Goal: Task Accomplishment & Management: Manage account settings

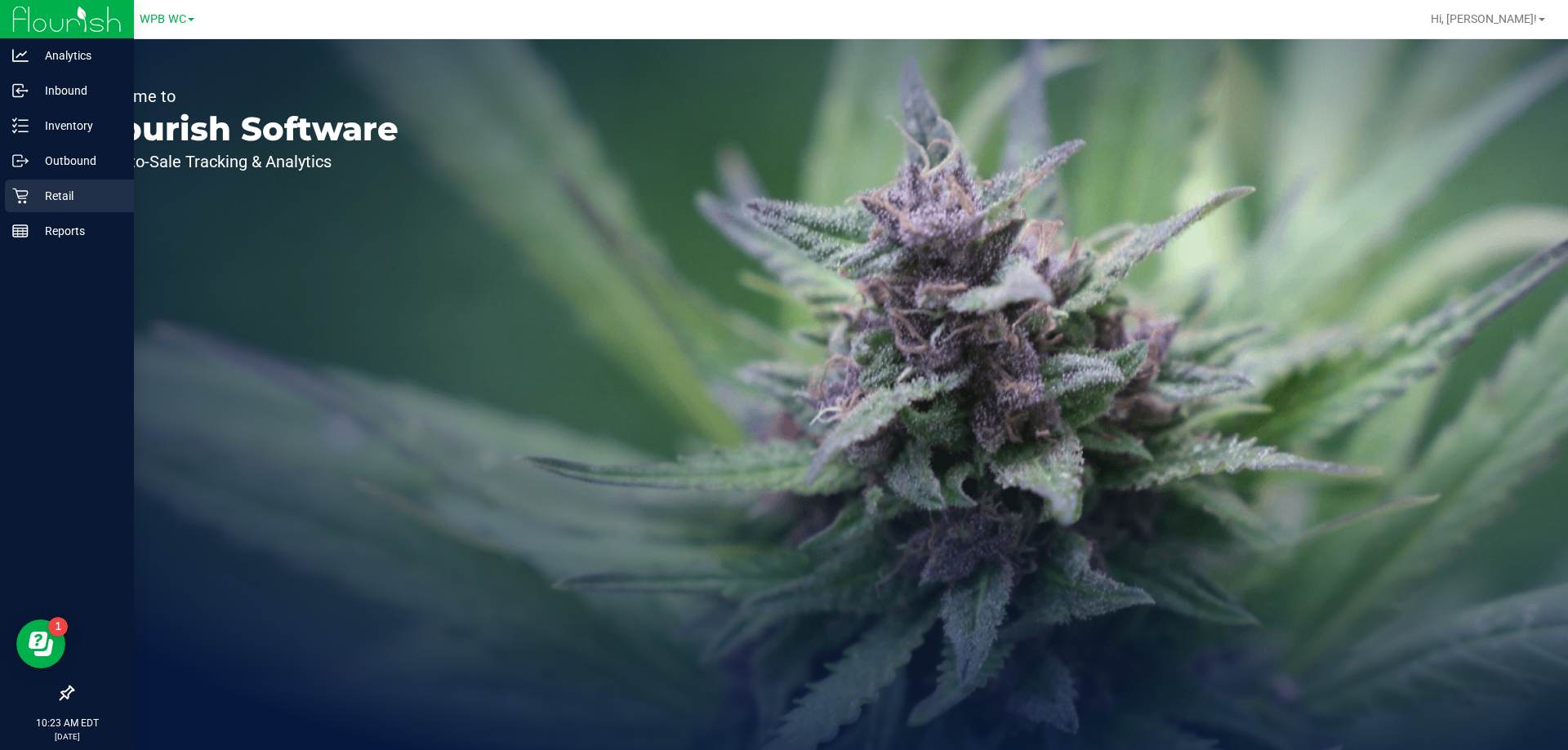
click at [37, 193] on p "Retail" at bounding box center [77, 196] width 98 height 19
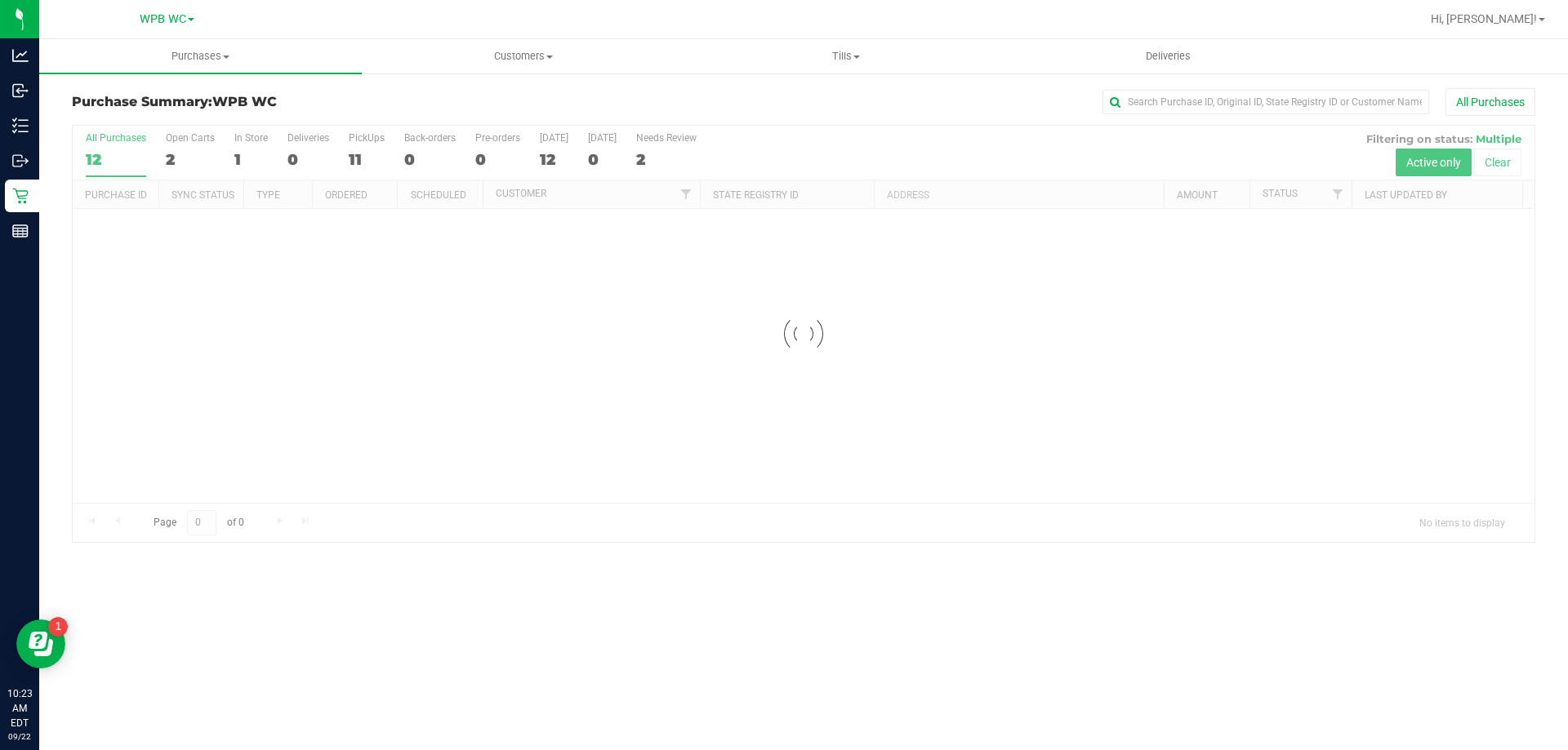
click at [372, 407] on div at bounding box center [804, 334] width 1462 height 417
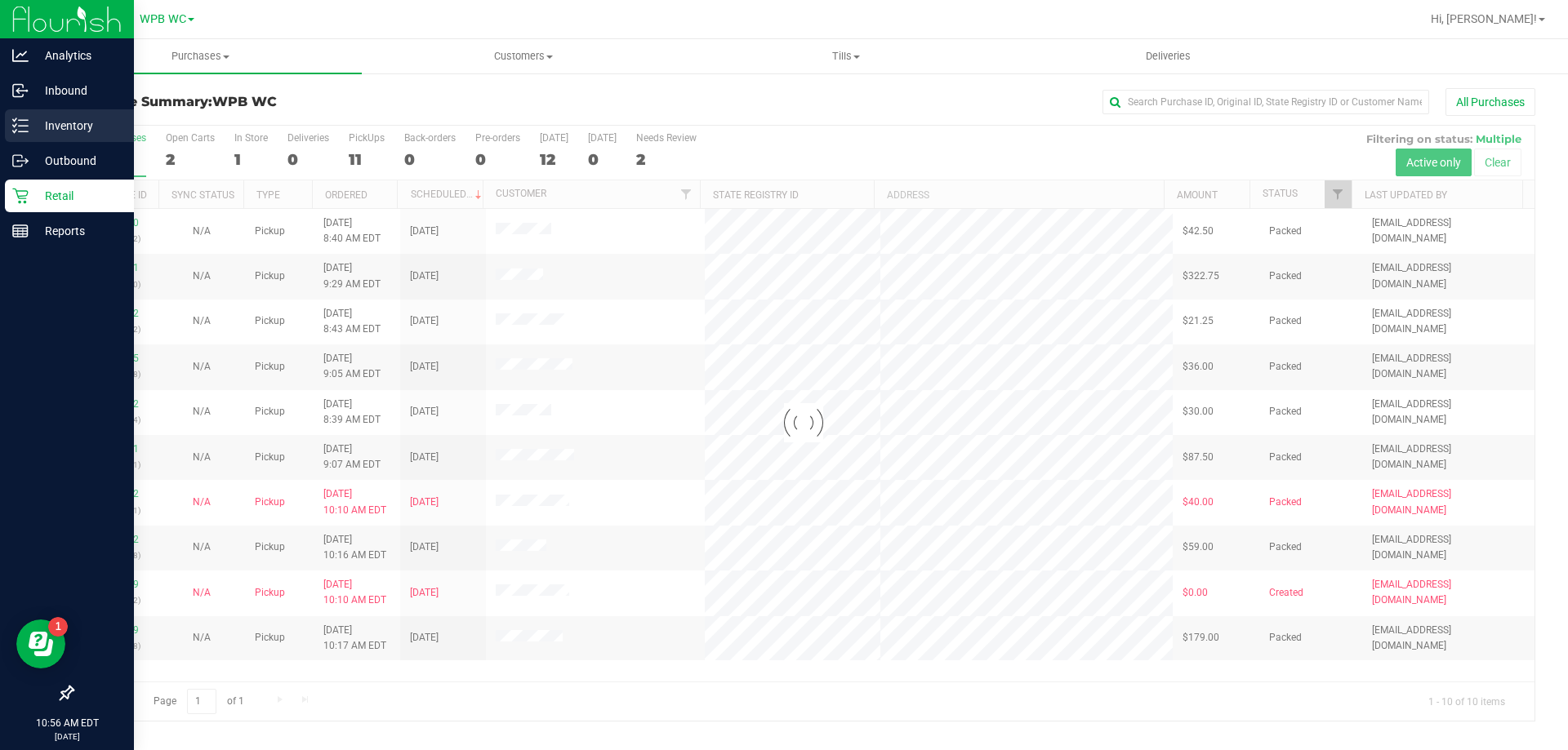
click at [37, 126] on p "Inventory" at bounding box center [77, 126] width 98 height 19
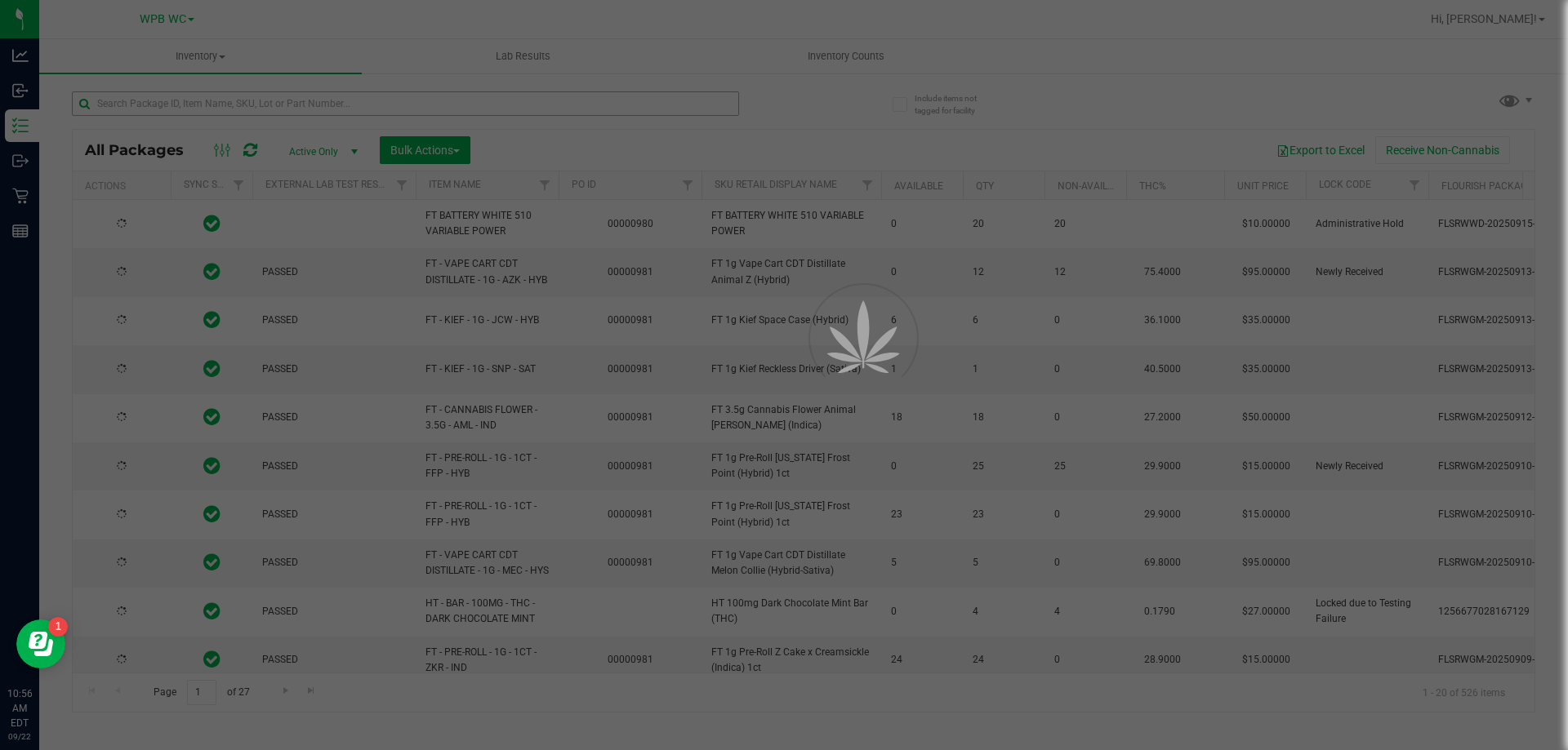
click at [200, 117] on div at bounding box center [784, 375] width 1568 height 750
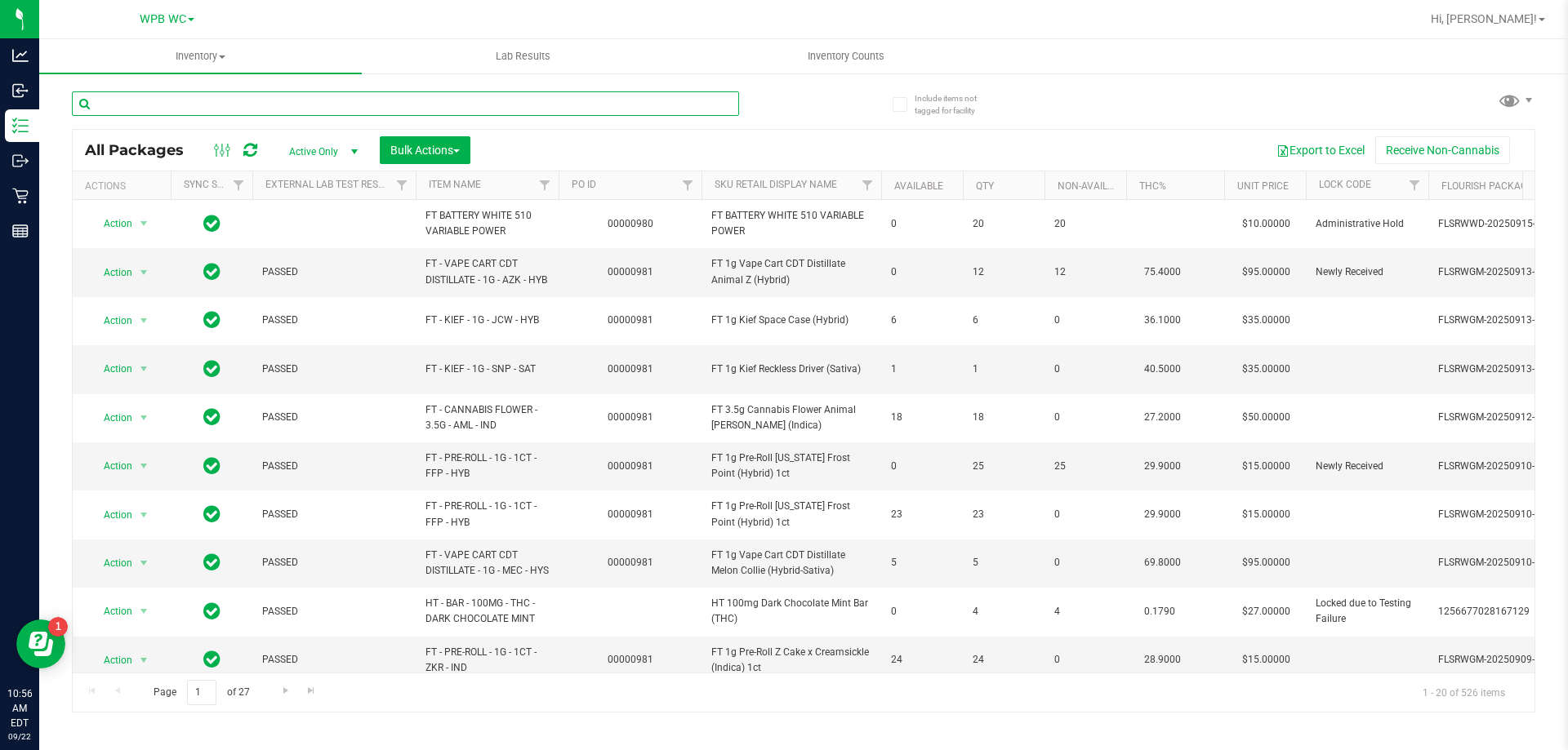
click at [194, 104] on input "text" at bounding box center [405, 104] width 667 height 25
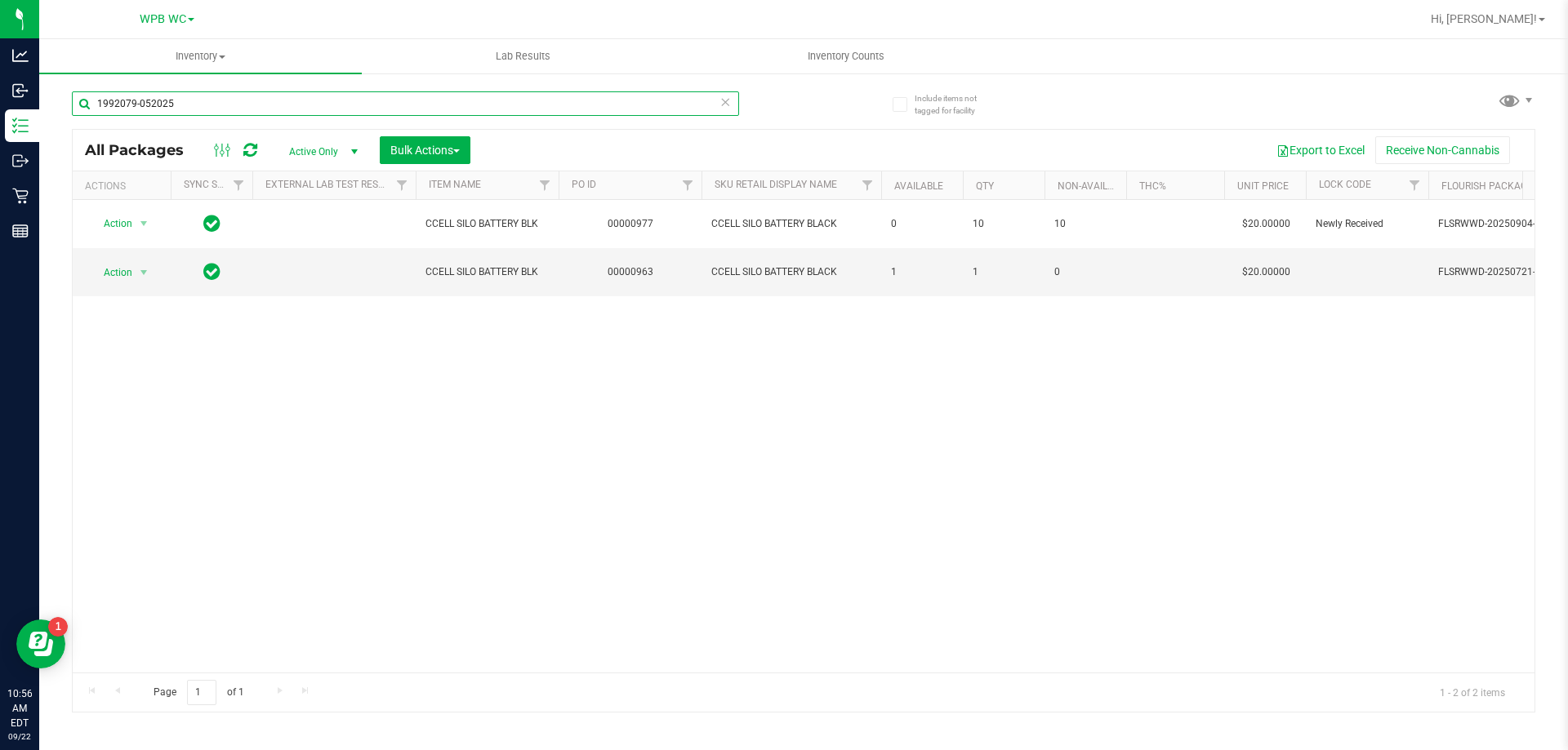
type input "1992079-052025"
click at [550, 509] on div "Action Action Edit attributes Global inventory Locate package Package audit log…" at bounding box center [804, 436] width 1462 height 473
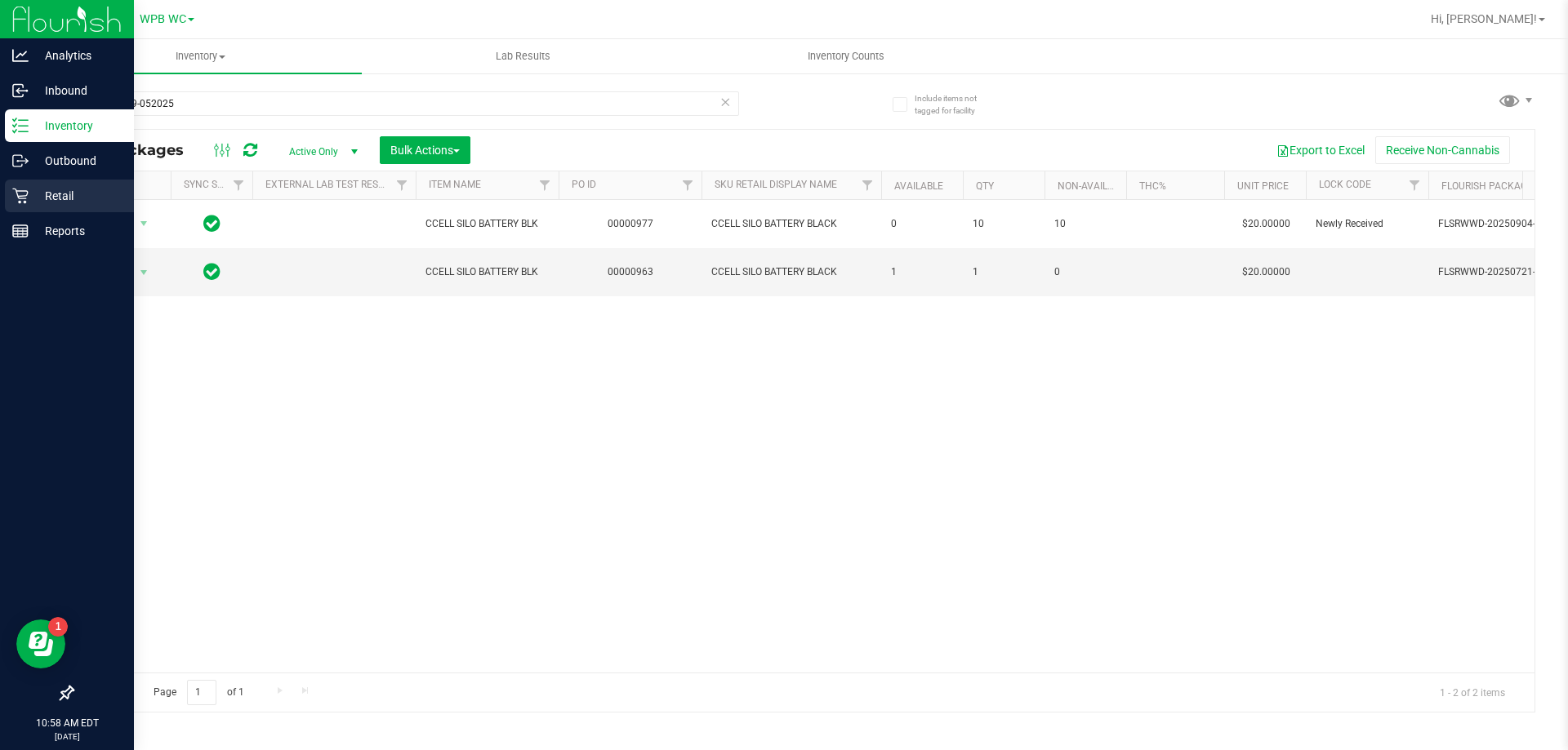
click at [71, 200] on p "Retail" at bounding box center [77, 196] width 98 height 19
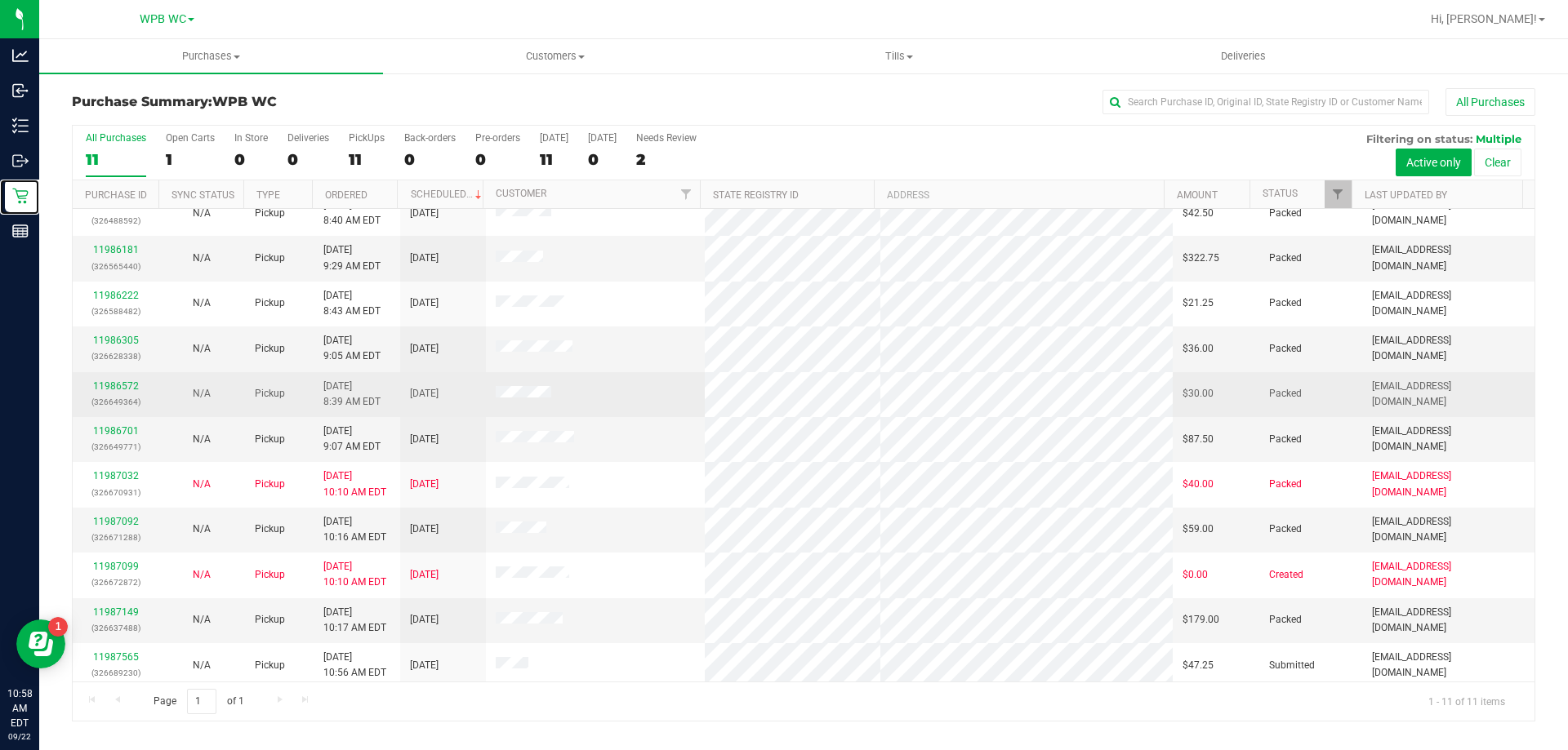
scroll to position [24, 0]
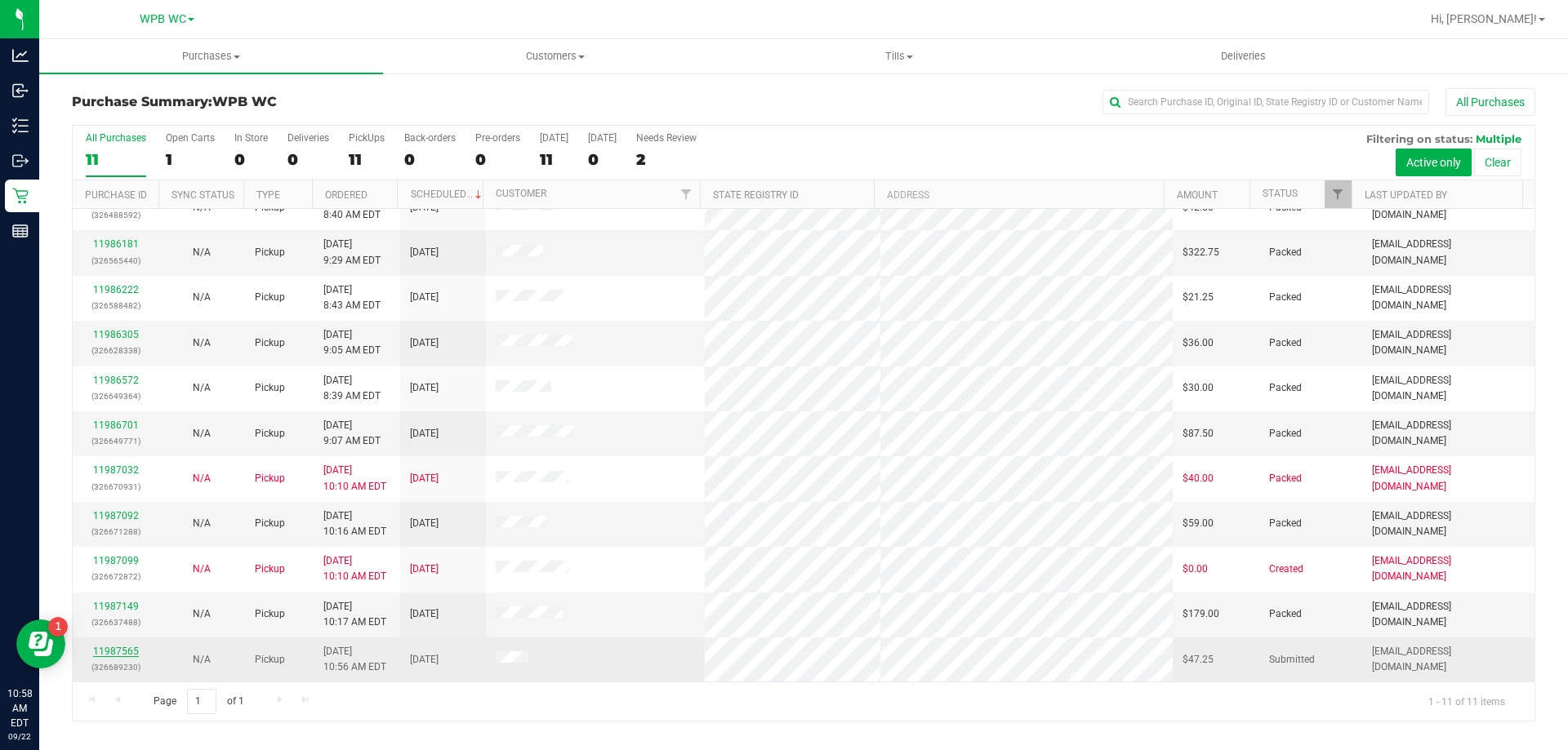
click at [107, 646] on link "11987565" at bounding box center [116, 651] width 46 height 11
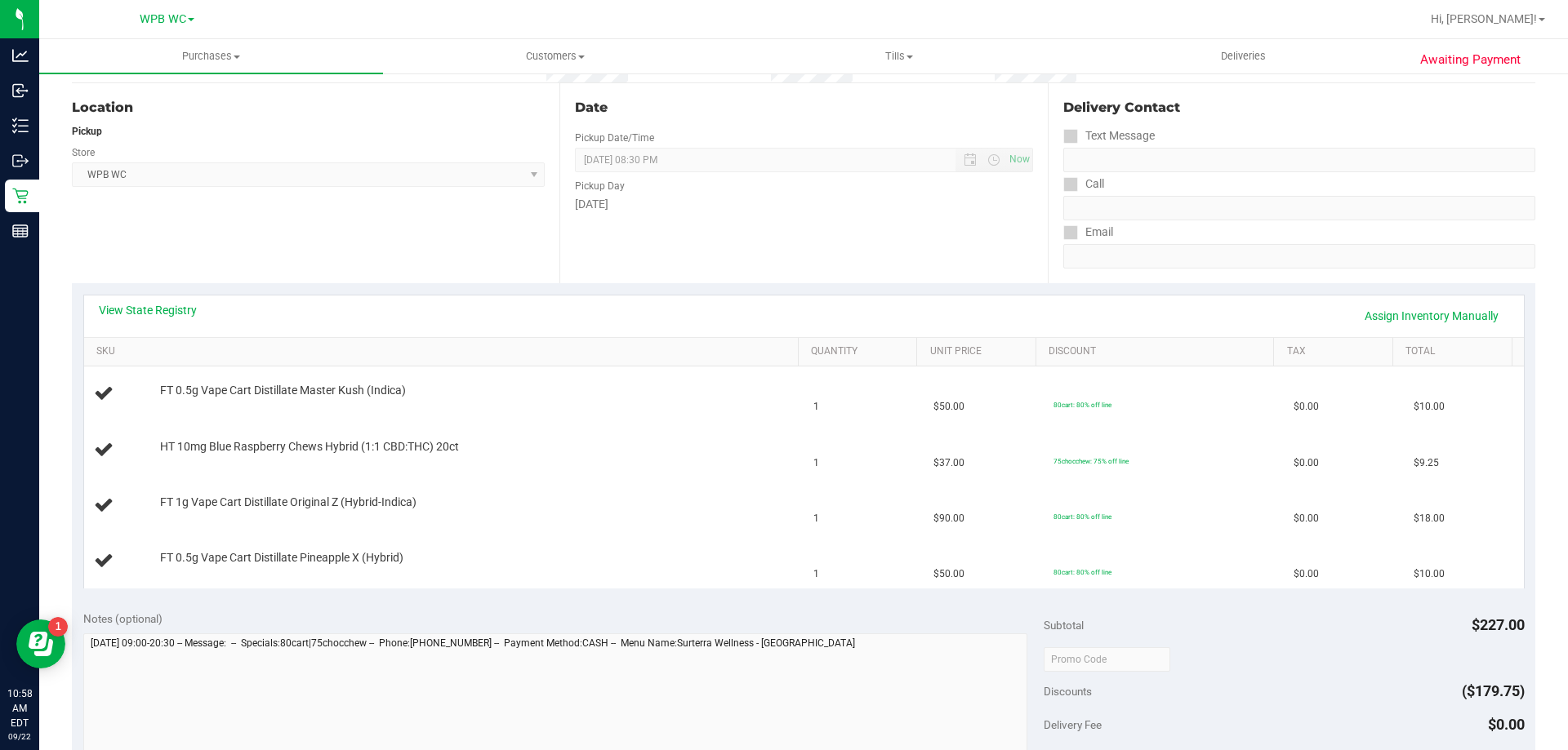
scroll to position [164, 0]
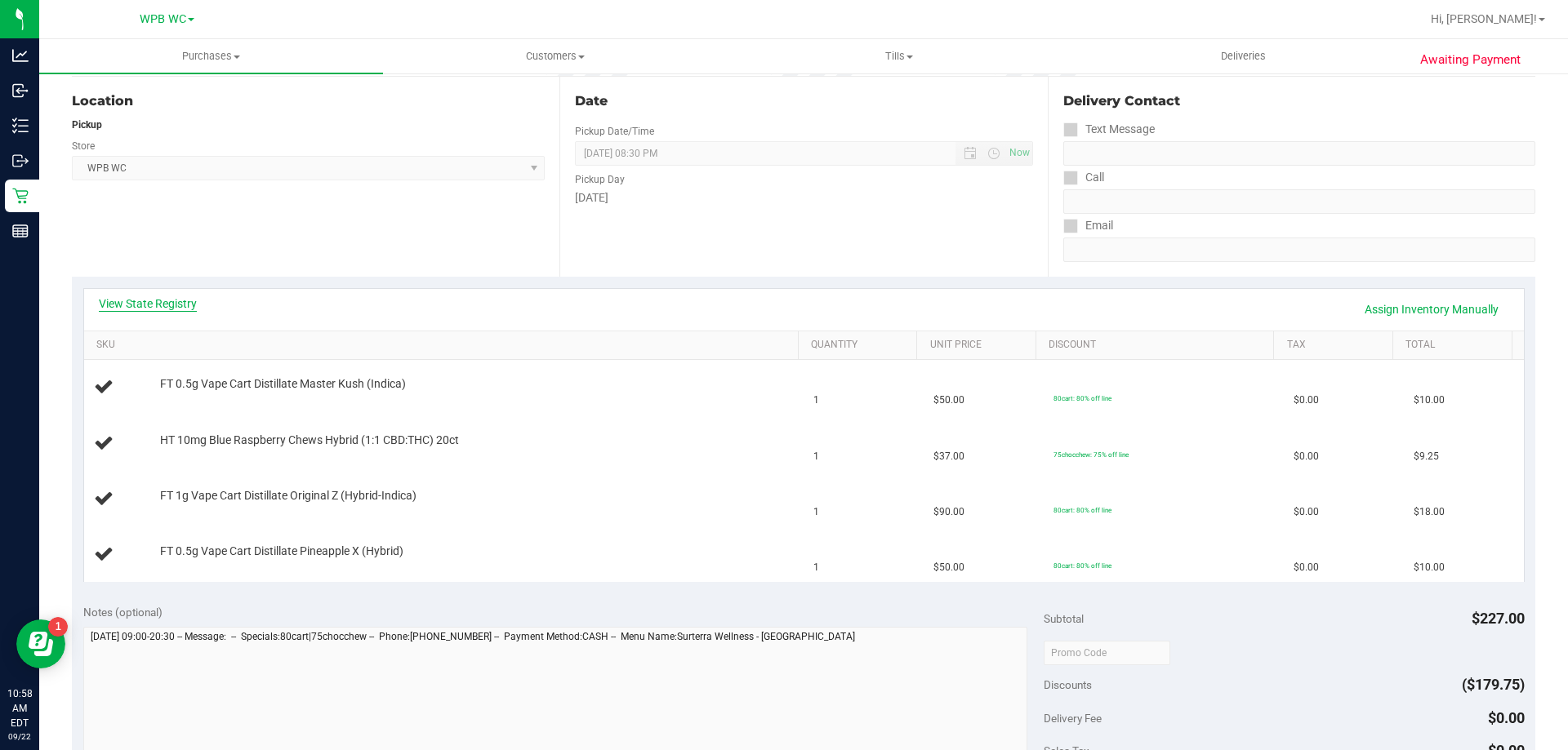
click at [154, 298] on link "View State Registry" at bounding box center [147, 303] width 98 height 17
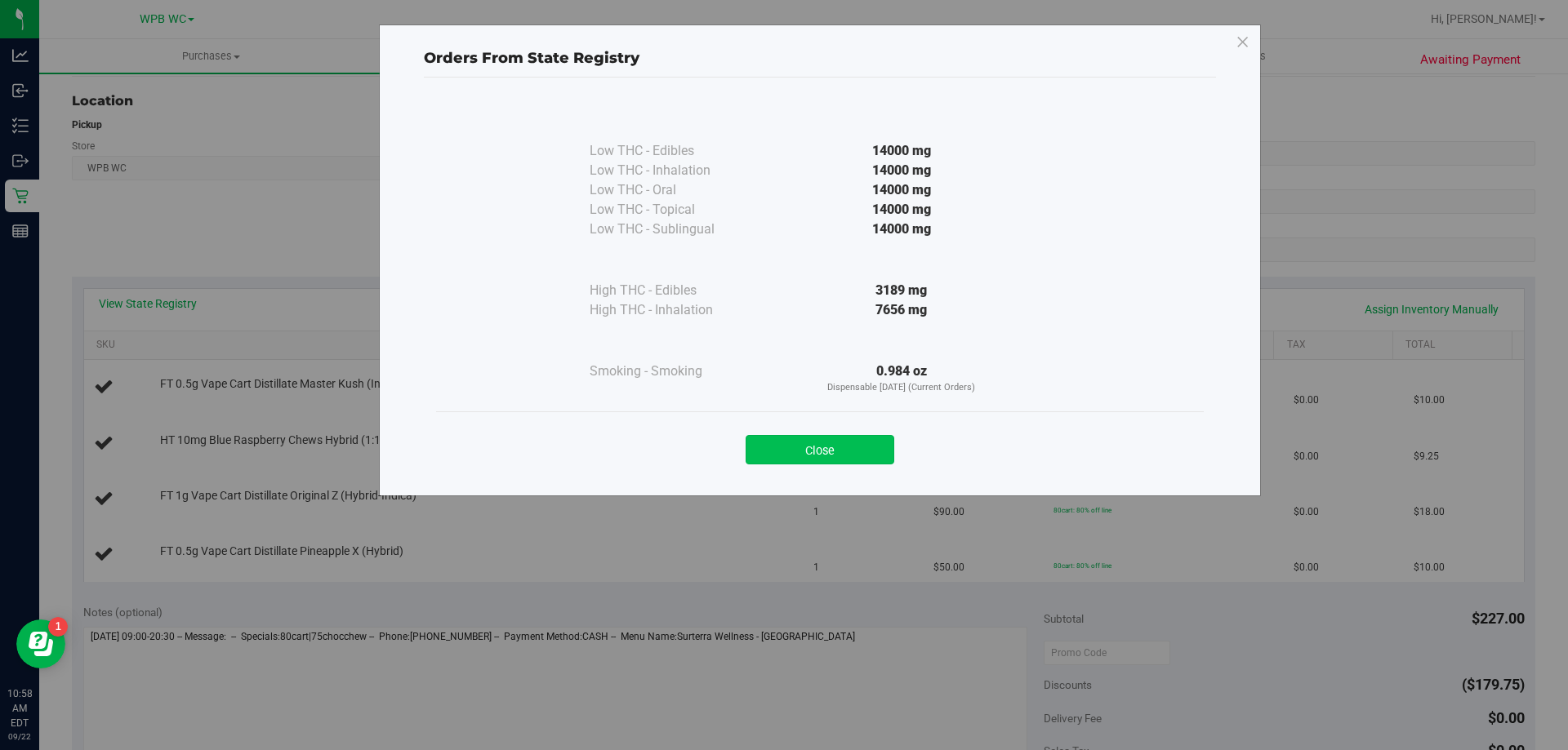
click at [845, 440] on button "Close" at bounding box center [820, 449] width 149 height 29
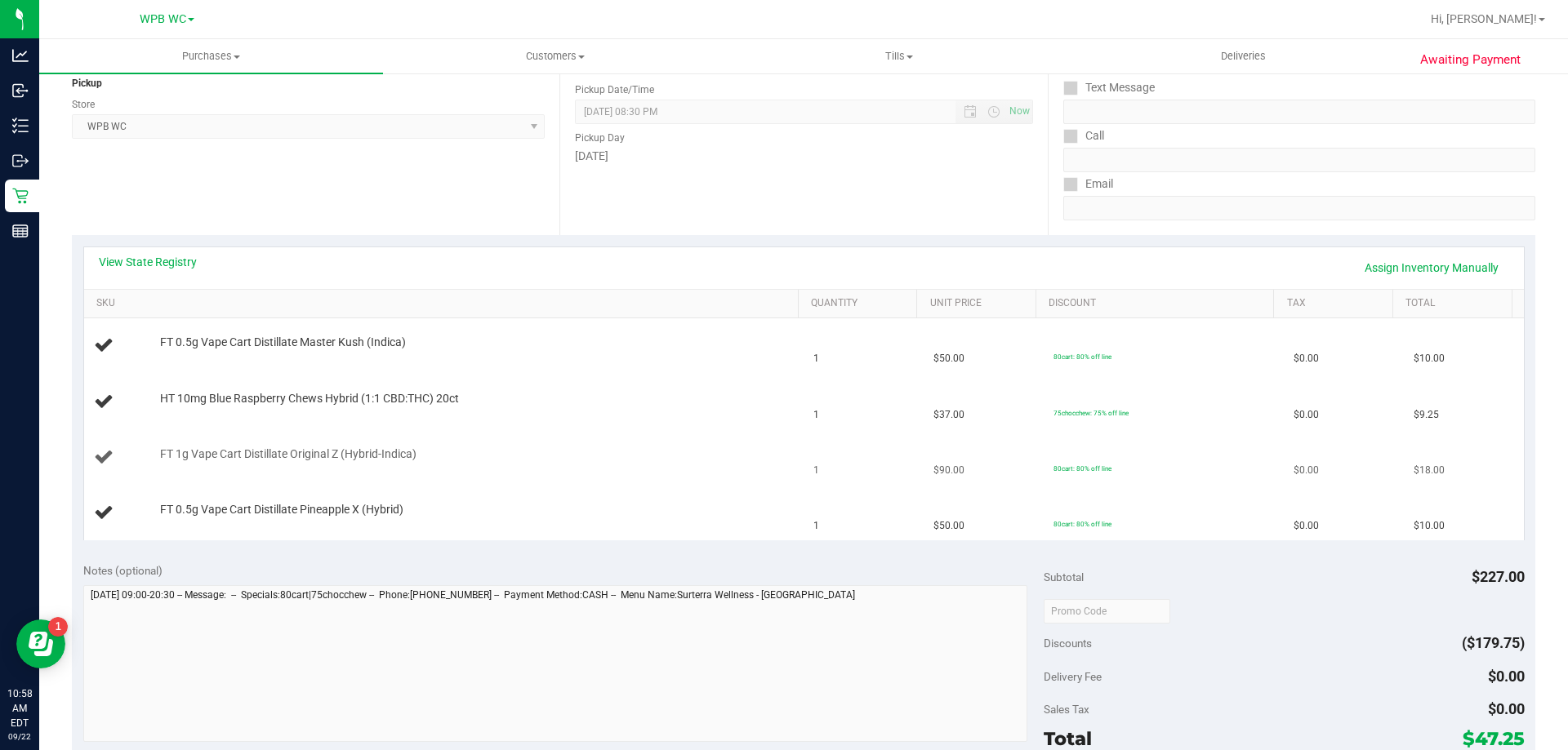
scroll to position [245, 0]
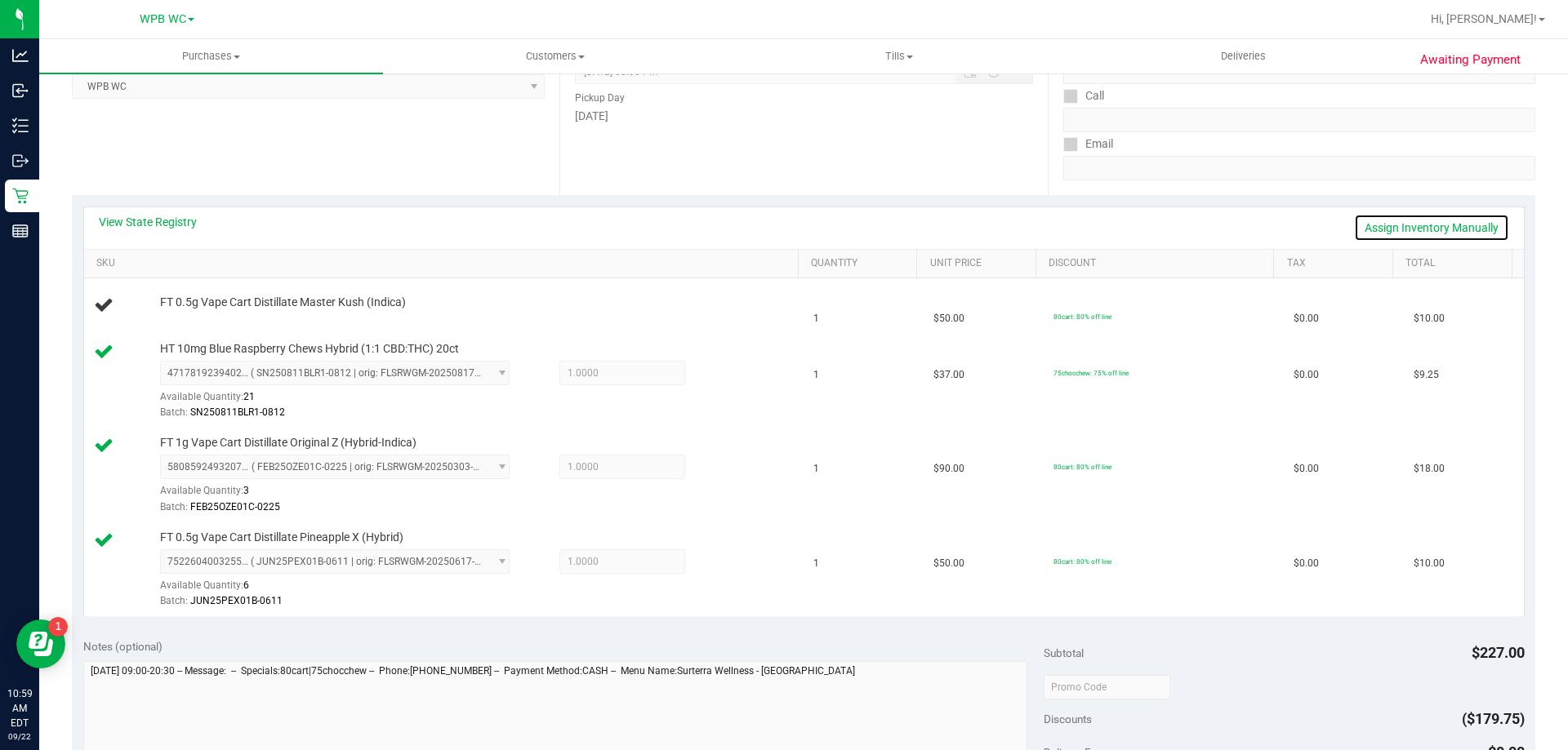
click at [1395, 237] on link "Assign Inventory Manually" at bounding box center [1432, 228] width 155 height 28
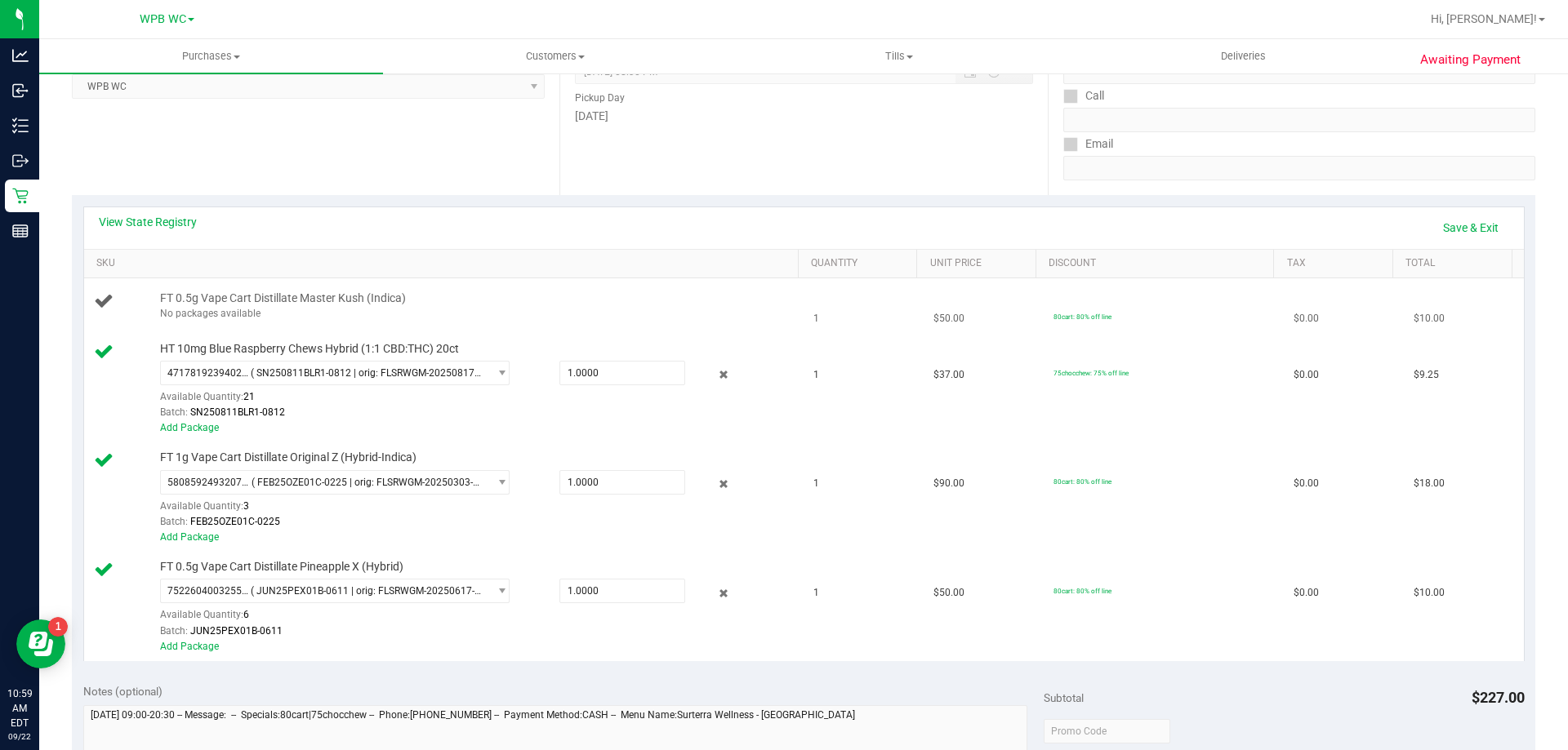
click at [221, 323] on td "FT 0.5g Vape Cart Distillate Master Kush (Indica) No packages available" at bounding box center [444, 306] width 720 height 55
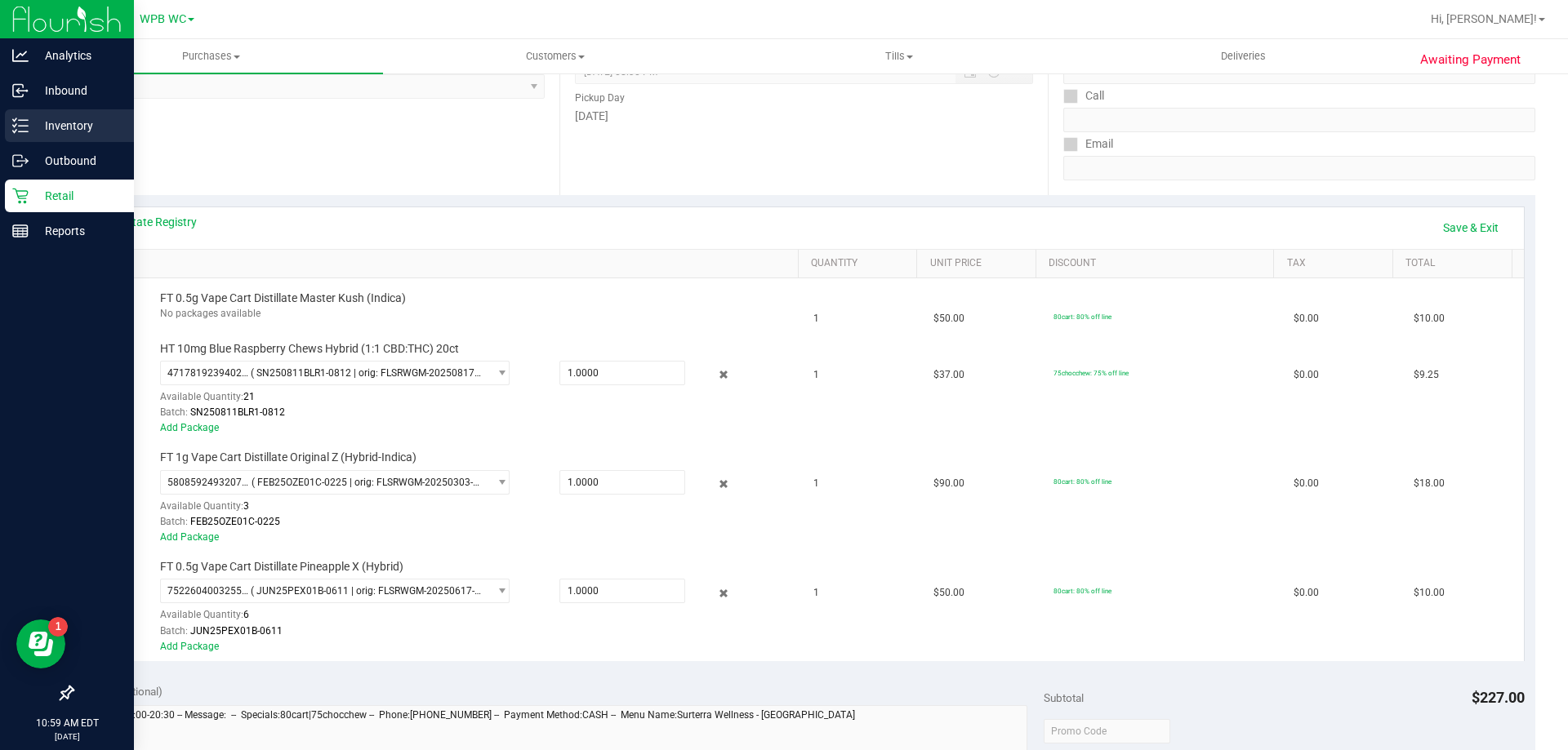
click at [24, 124] on icon at bounding box center [20, 126] width 17 height 17
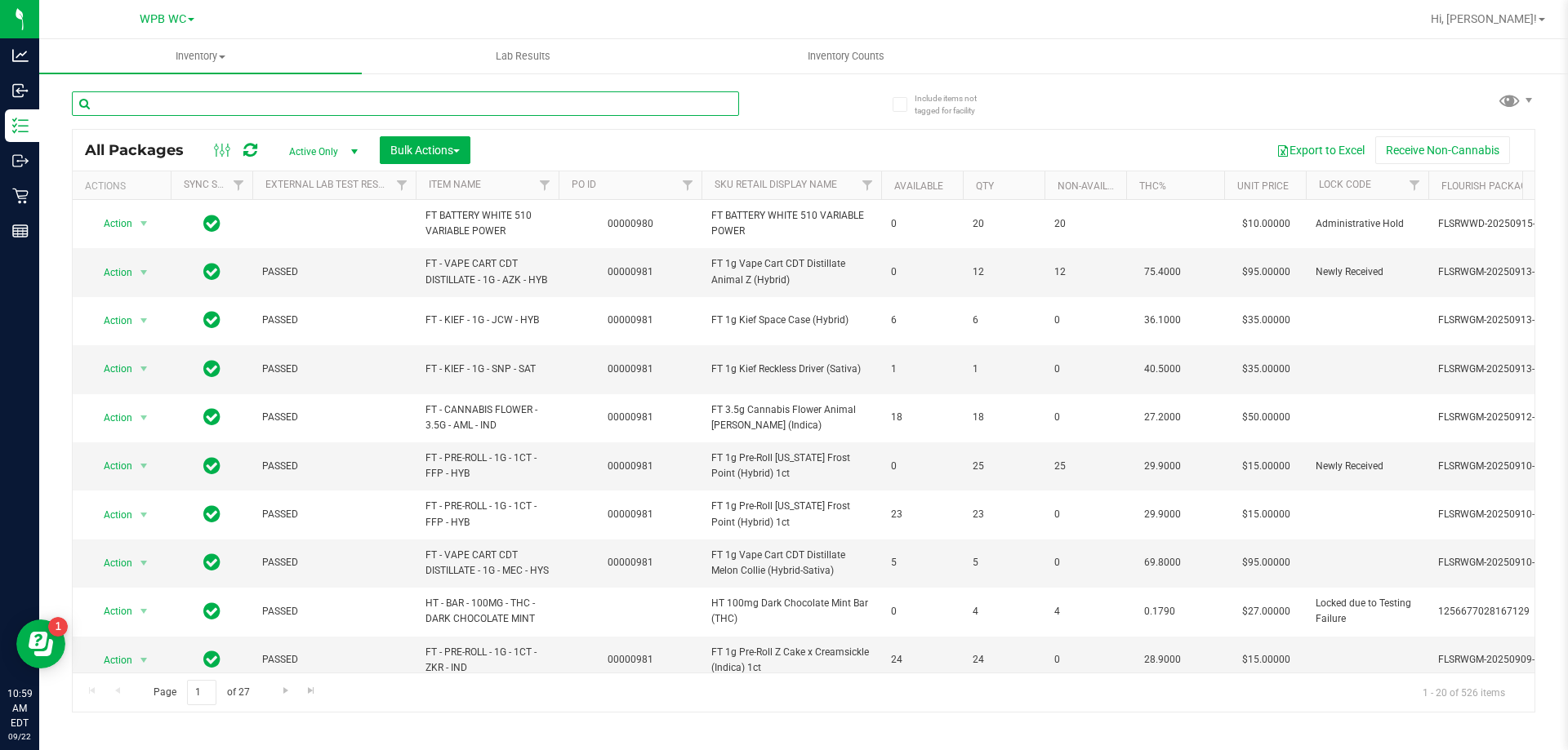
click at [245, 104] on input "text" at bounding box center [405, 104] width 667 height 25
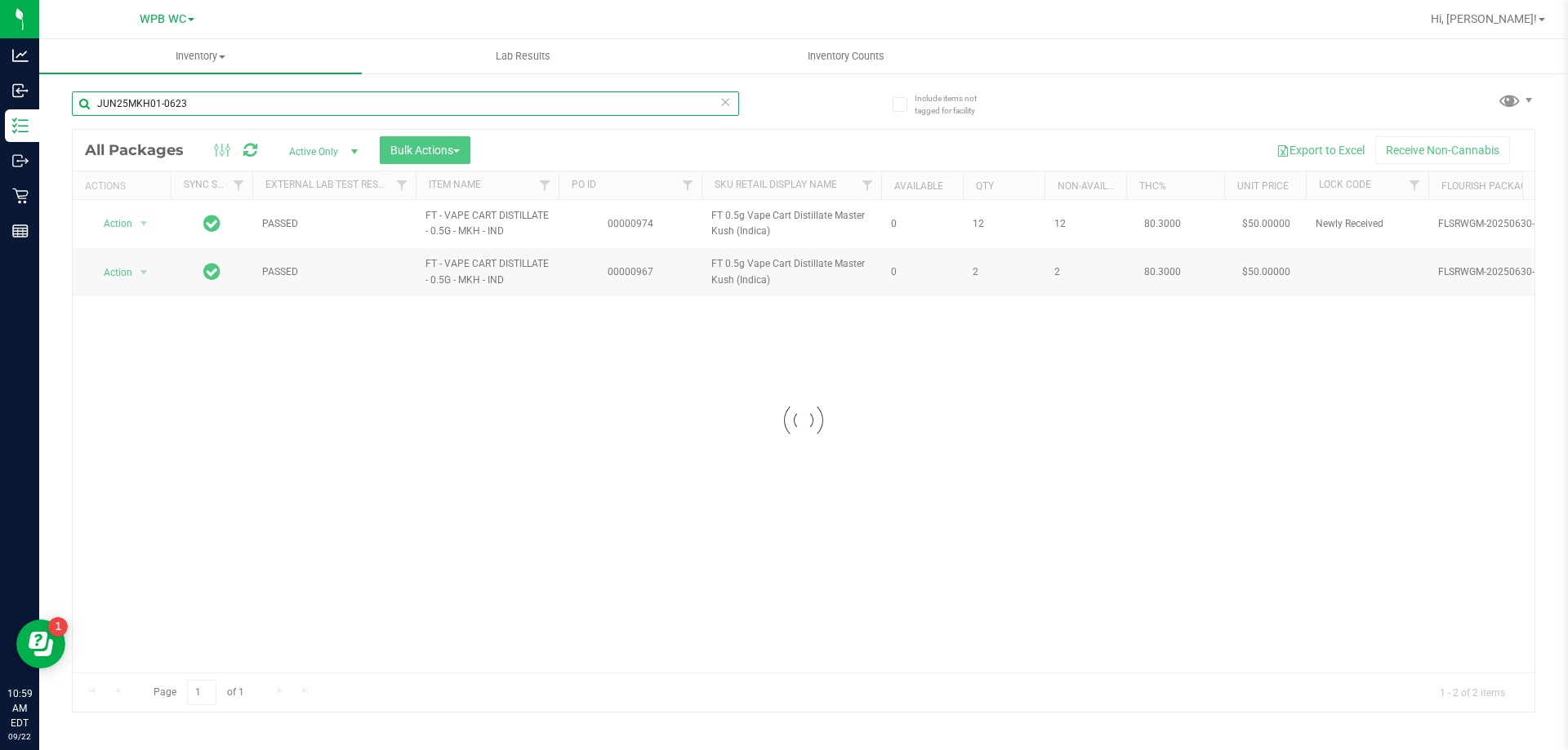
type input "JUN25MKH01-0623"
click at [339, 434] on div at bounding box center [804, 421] width 1462 height 582
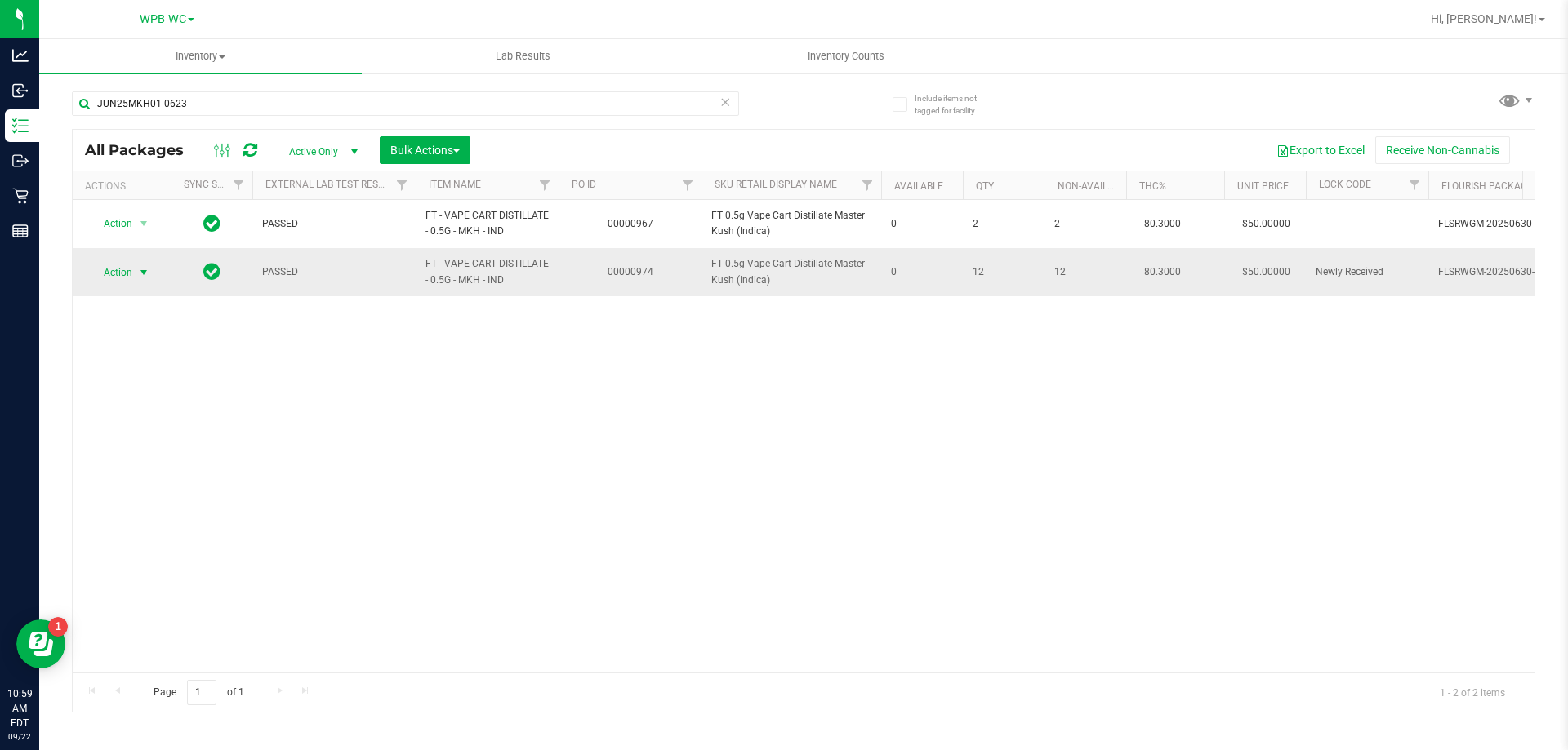
click at [136, 269] on span "select" at bounding box center [143, 273] width 20 height 23
click at [128, 460] on div "Action Edit attributes Global inventory Locate package Package audit log Print …" at bounding box center [142, 383] width 106 height 199
click at [135, 454] on li "Unlock package" at bounding box center [142, 466] width 105 height 25
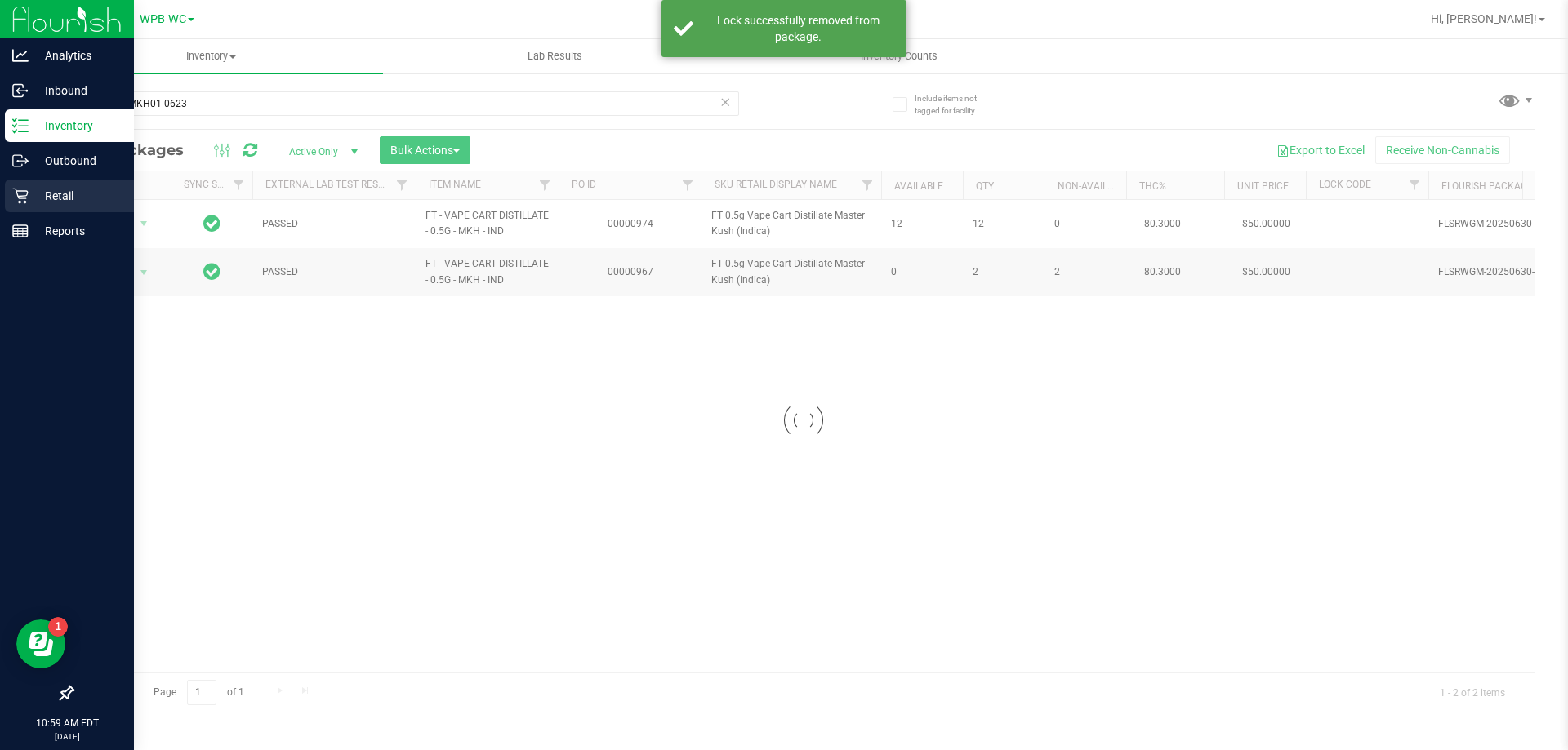
click at [29, 188] on p "Retail" at bounding box center [77, 196] width 98 height 19
click at [11, 199] on div "Retail" at bounding box center [69, 195] width 129 height 33
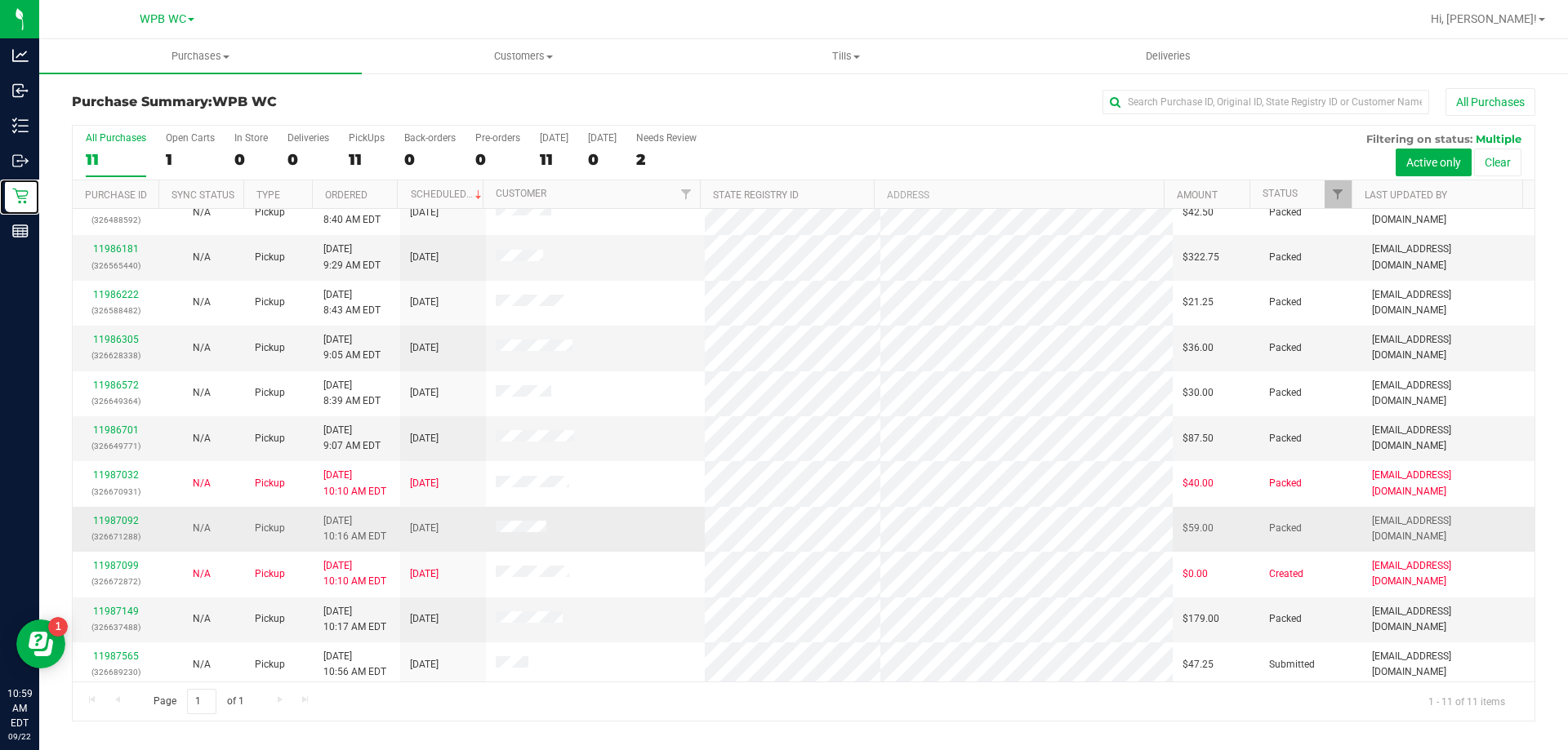
scroll to position [24, 0]
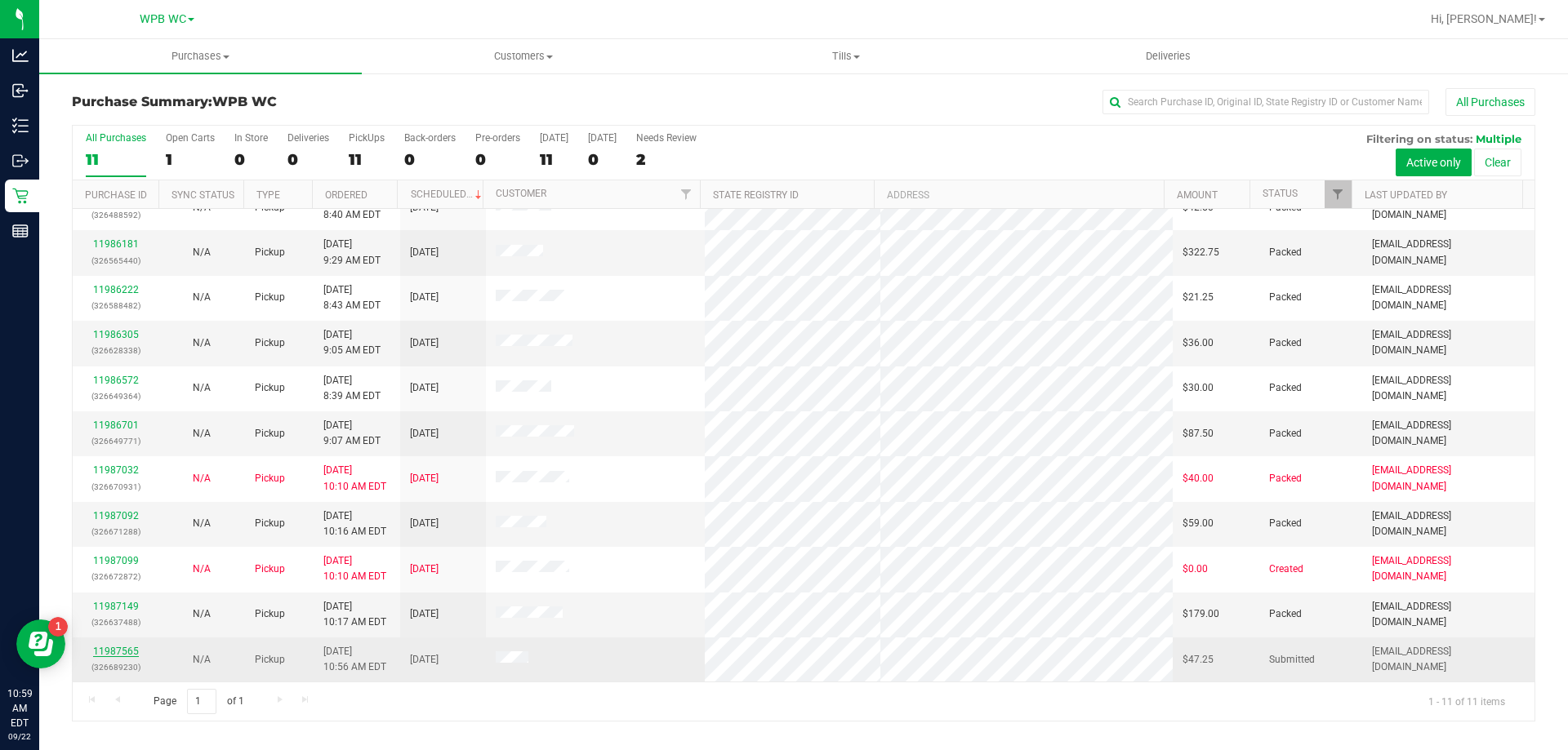
click at [120, 652] on link "11987565" at bounding box center [116, 651] width 46 height 11
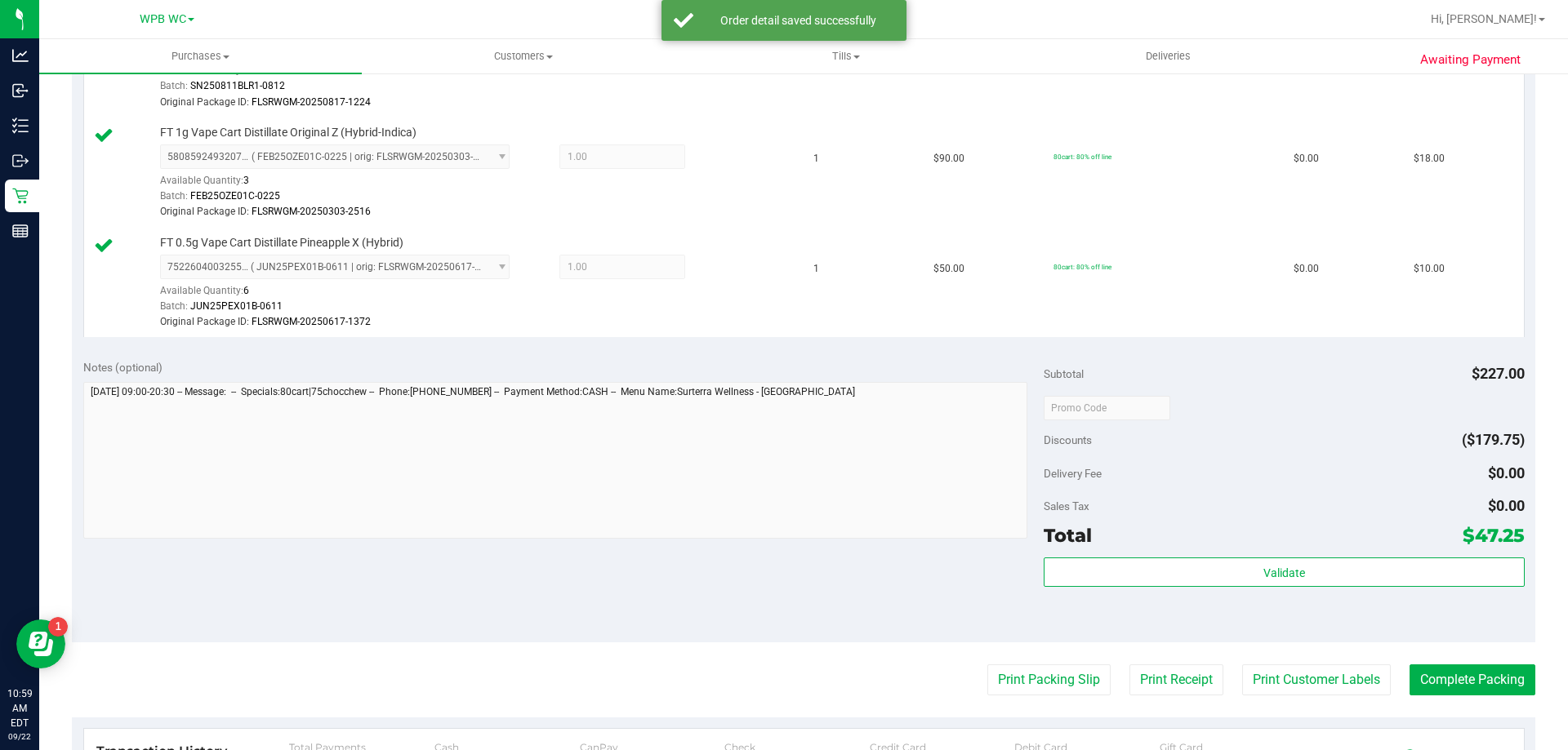
scroll to position [653, 0]
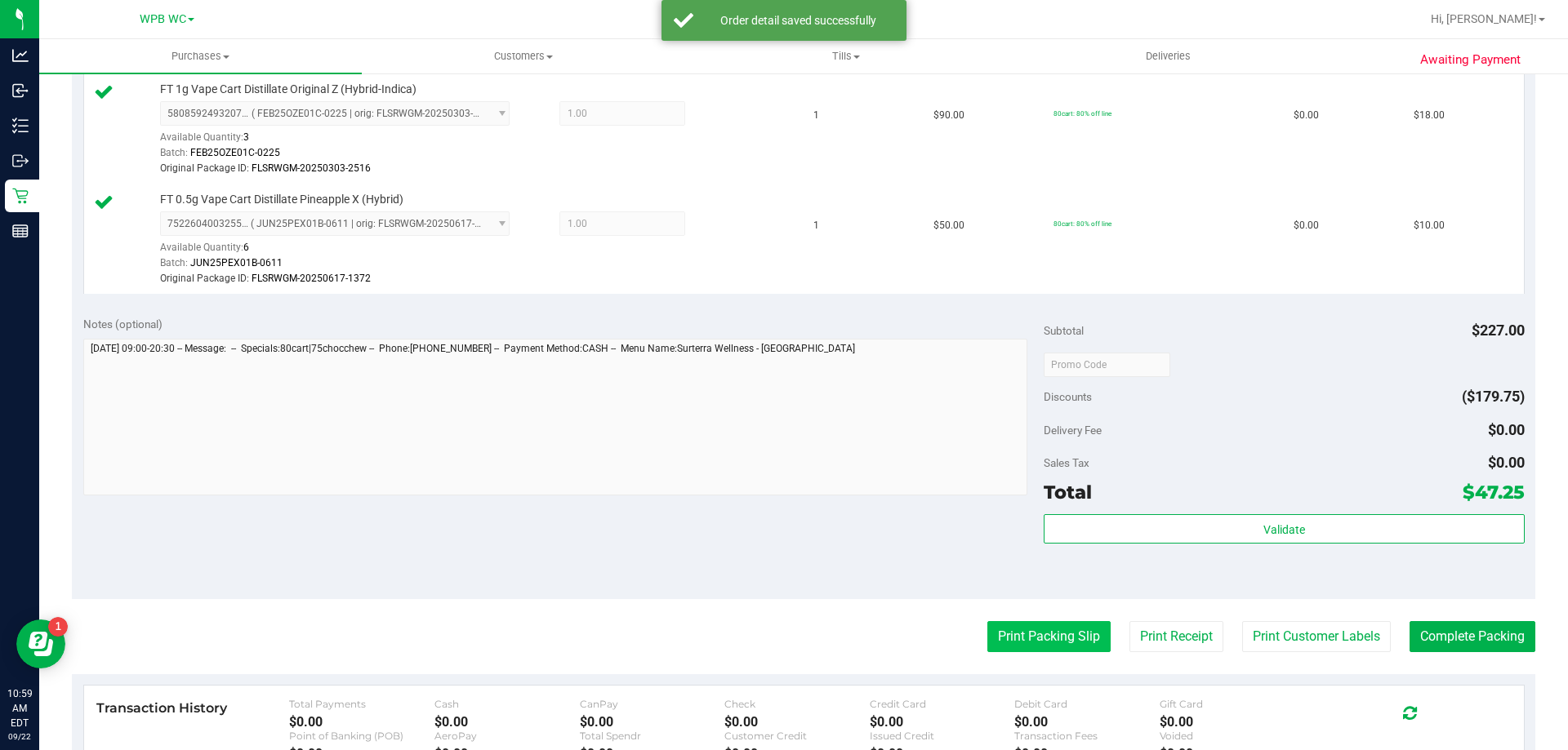
click at [1044, 637] on button "Print Packing Slip" at bounding box center [1049, 637] width 123 height 31
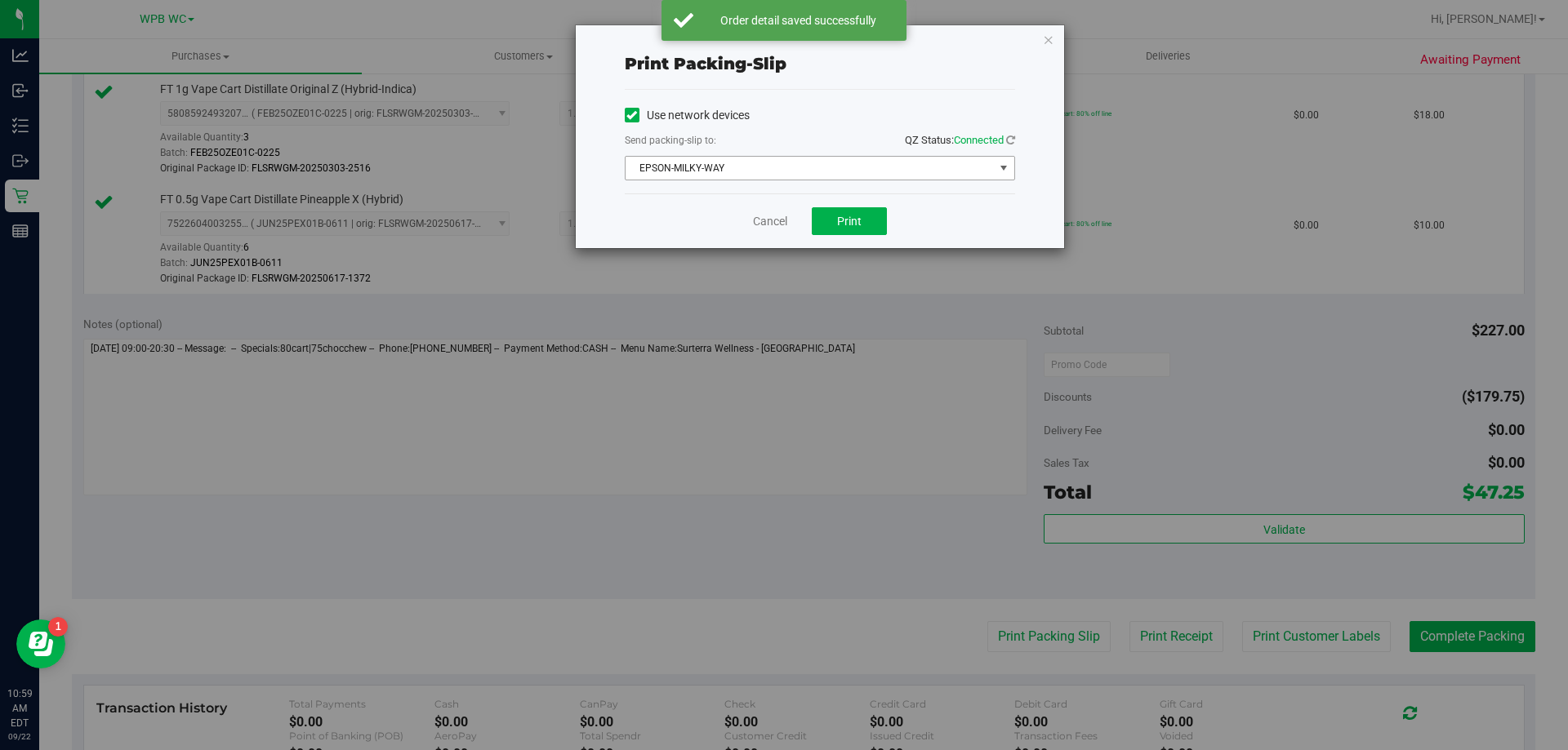
click at [788, 160] on span "EPSON-MILKY-WAY" at bounding box center [809, 168] width 368 height 23
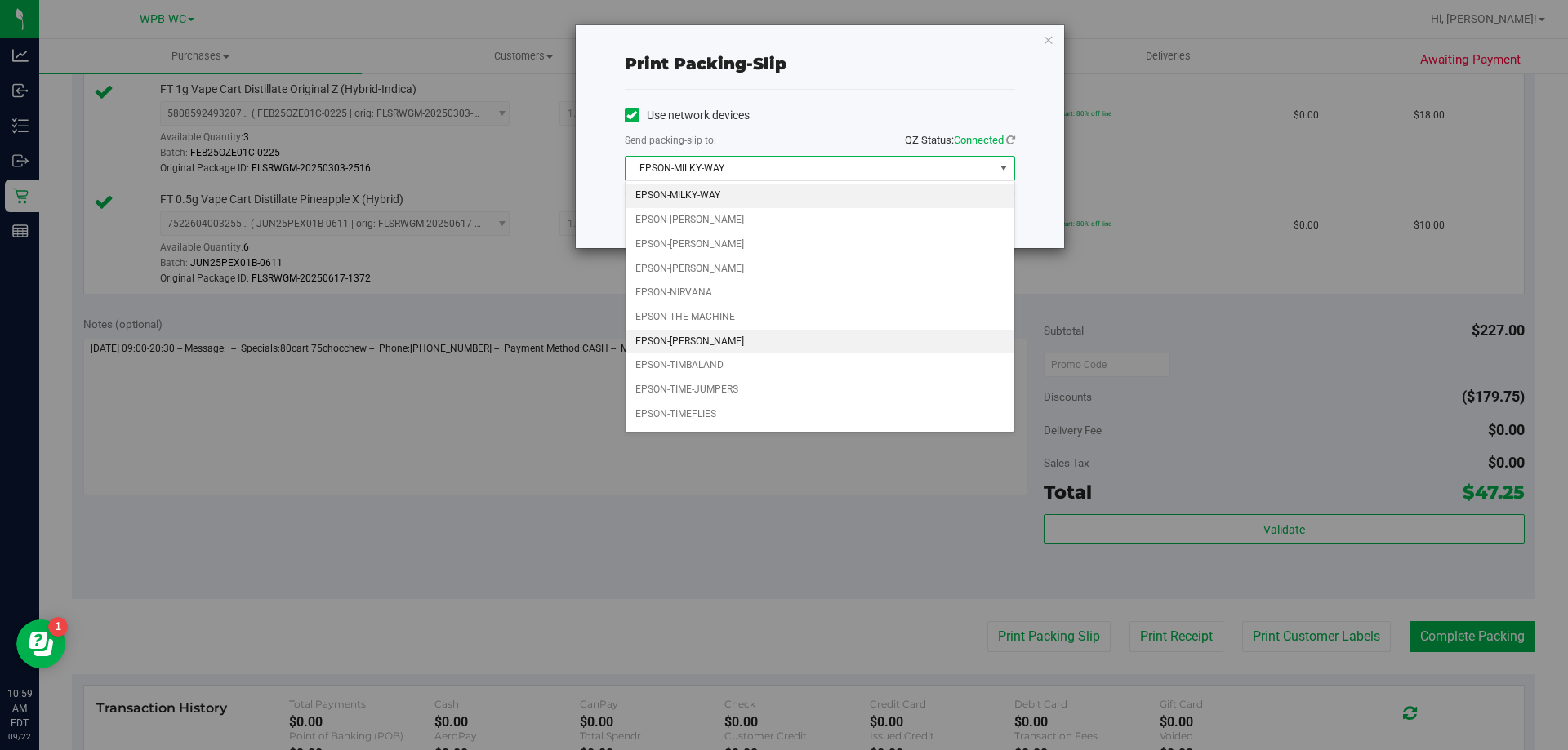
click at [709, 342] on li "EPSON-[PERSON_NAME]" at bounding box center [820, 342] width 389 height 25
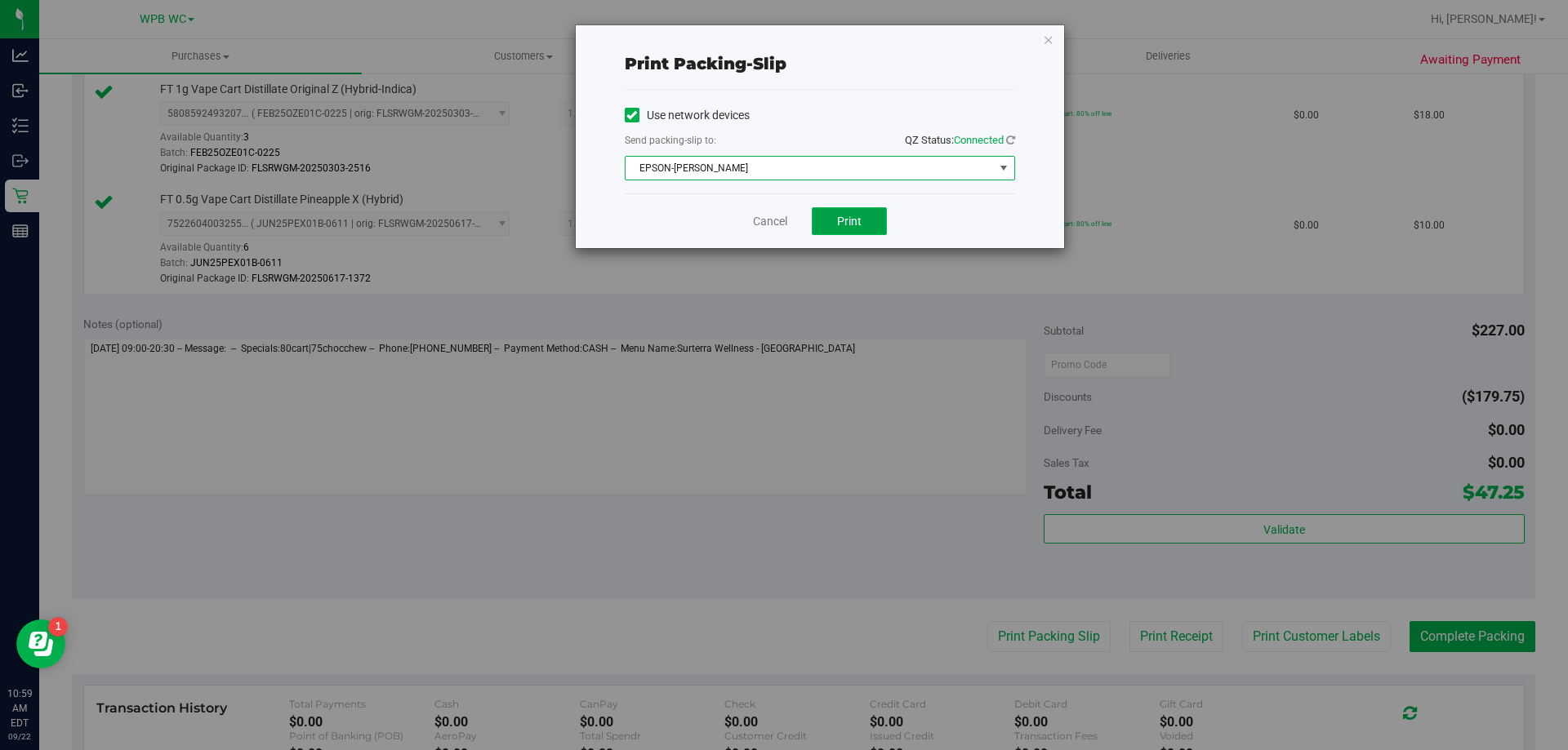
click at [838, 218] on span "Print" at bounding box center [850, 221] width 25 height 13
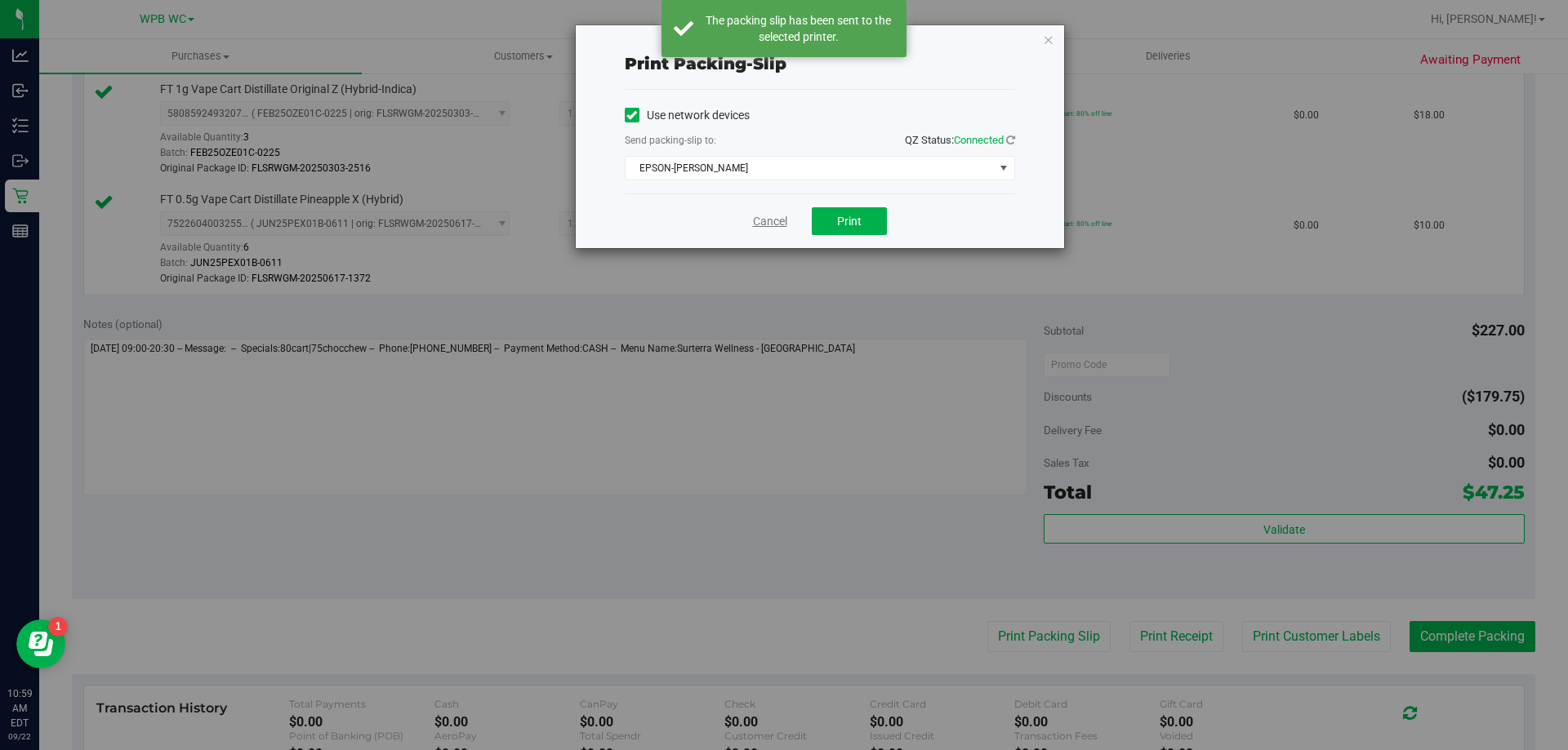
click at [776, 219] on link "Cancel" at bounding box center [769, 221] width 34 height 17
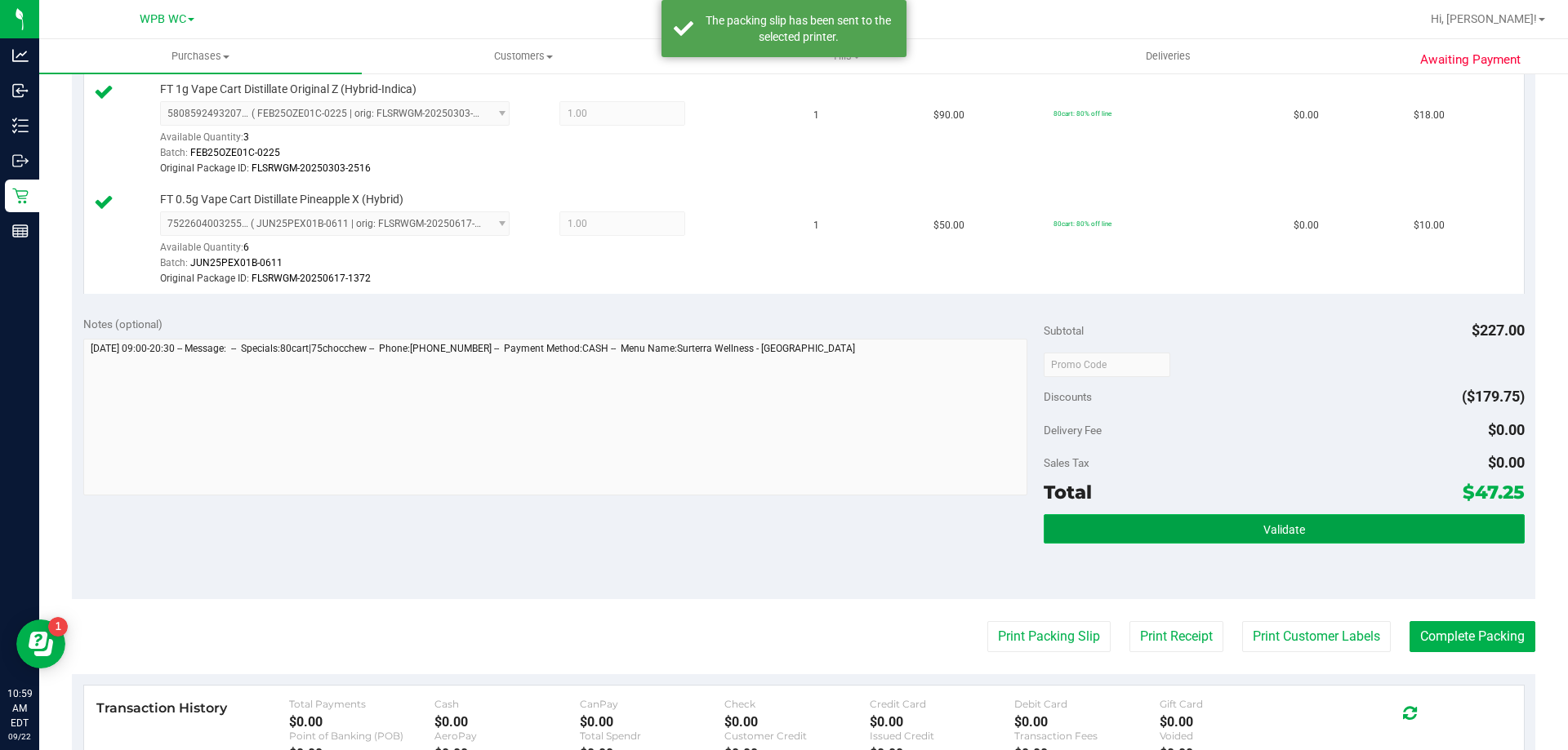
click at [1330, 520] on button "Validate" at bounding box center [1284, 528] width 480 height 29
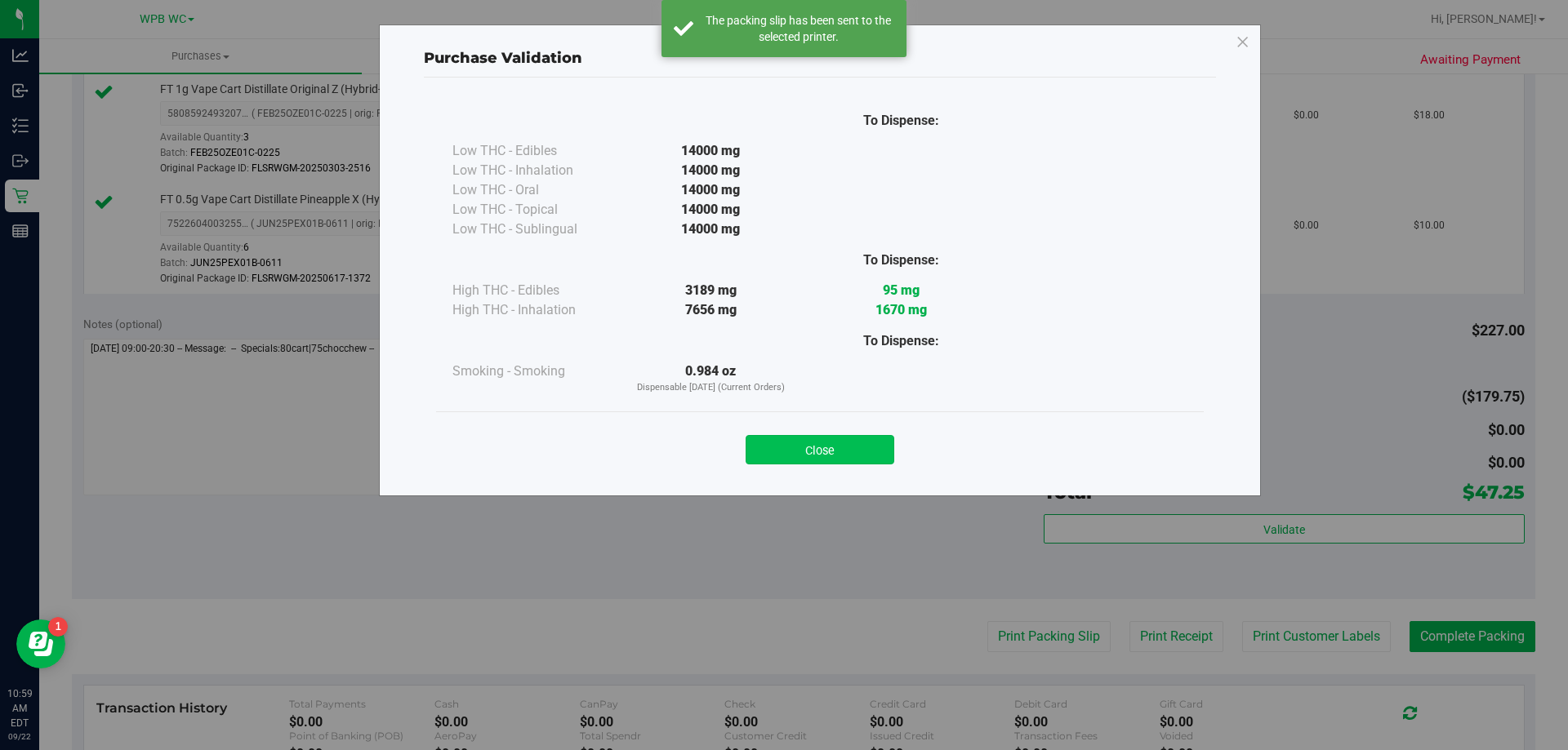
click at [827, 455] on button "Close" at bounding box center [820, 449] width 149 height 29
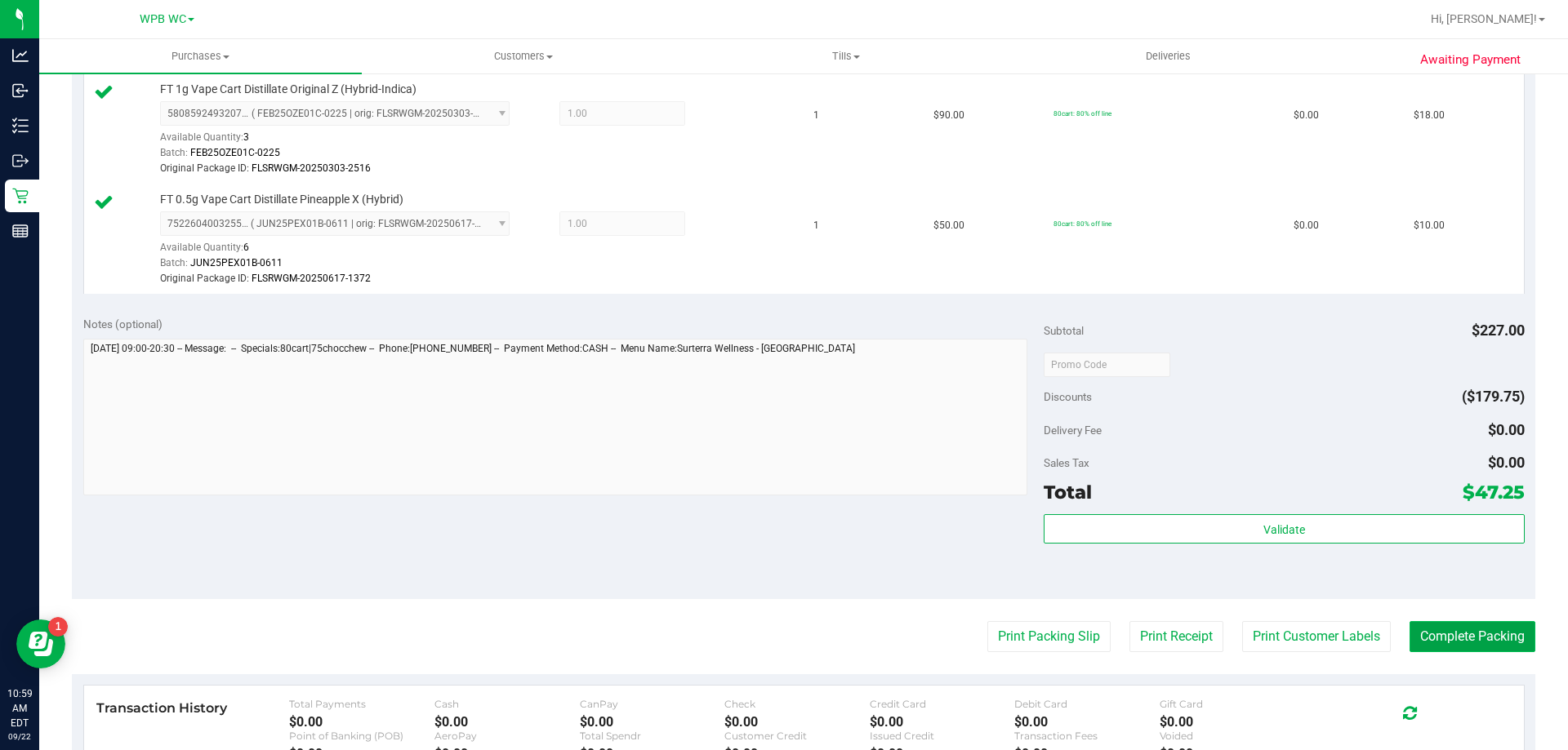
click at [1472, 642] on button "Complete Packing" at bounding box center [1472, 637] width 126 height 31
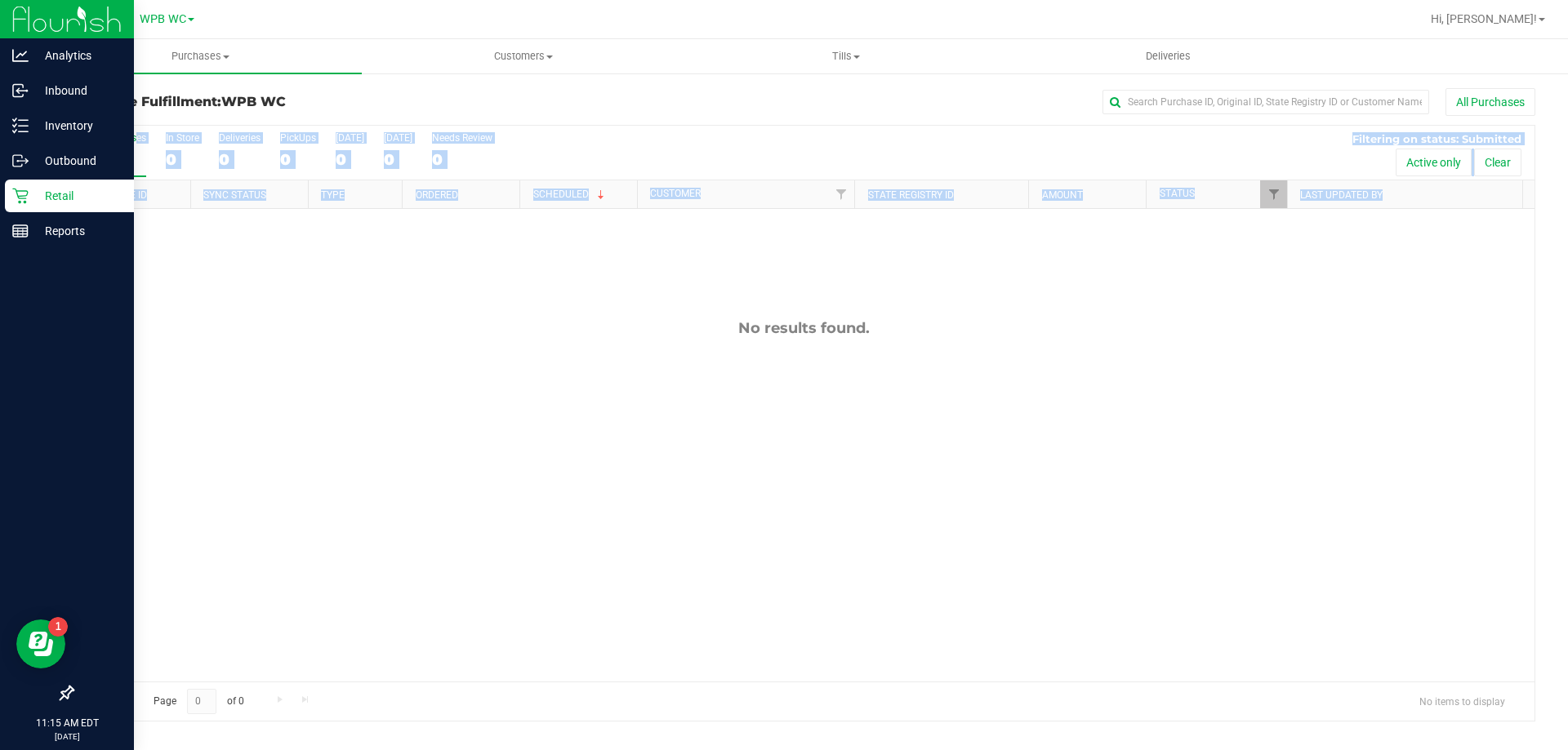
click at [41, 197] on p "Retail" at bounding box center [77, 196] width 98 height 19
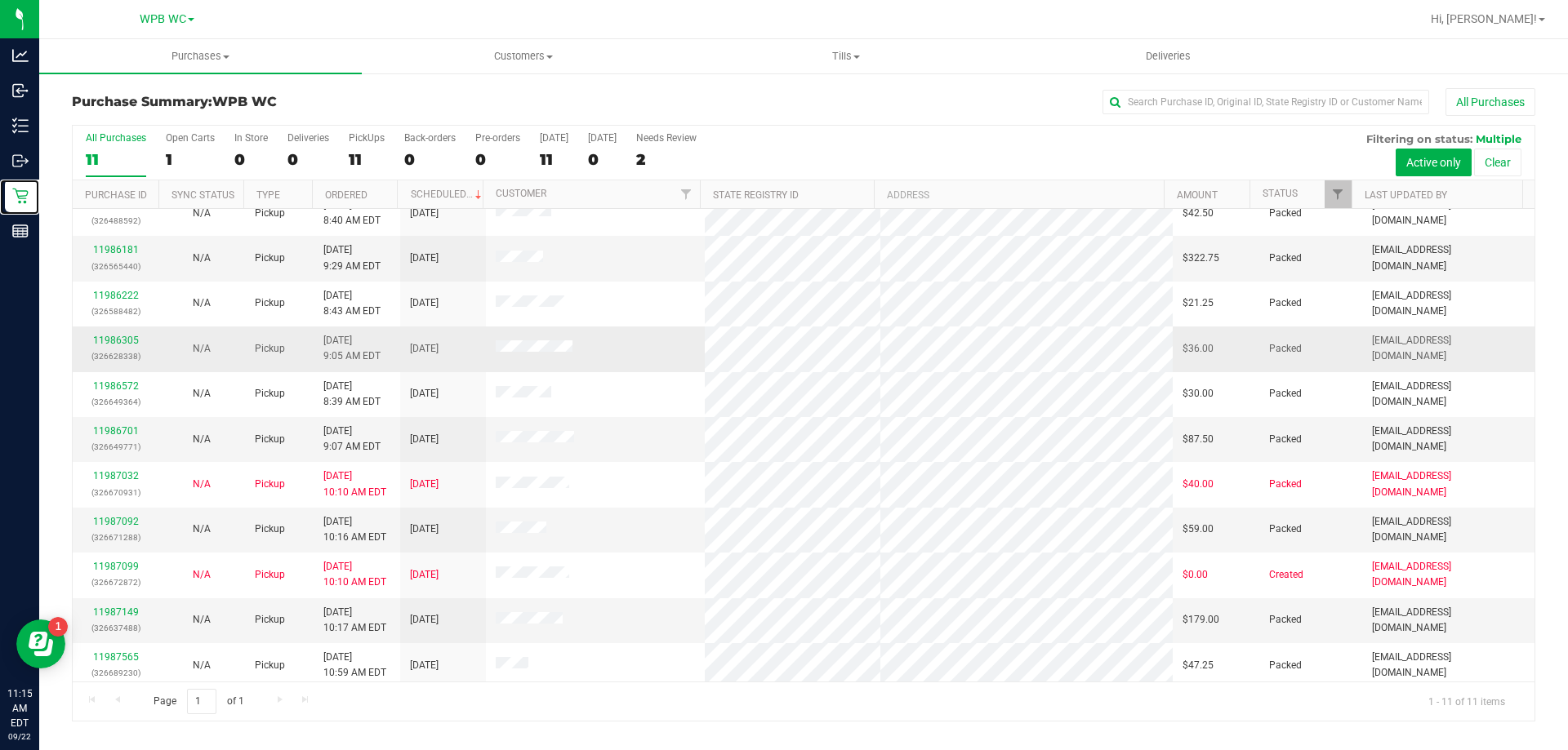
scroll to position [24, 0]
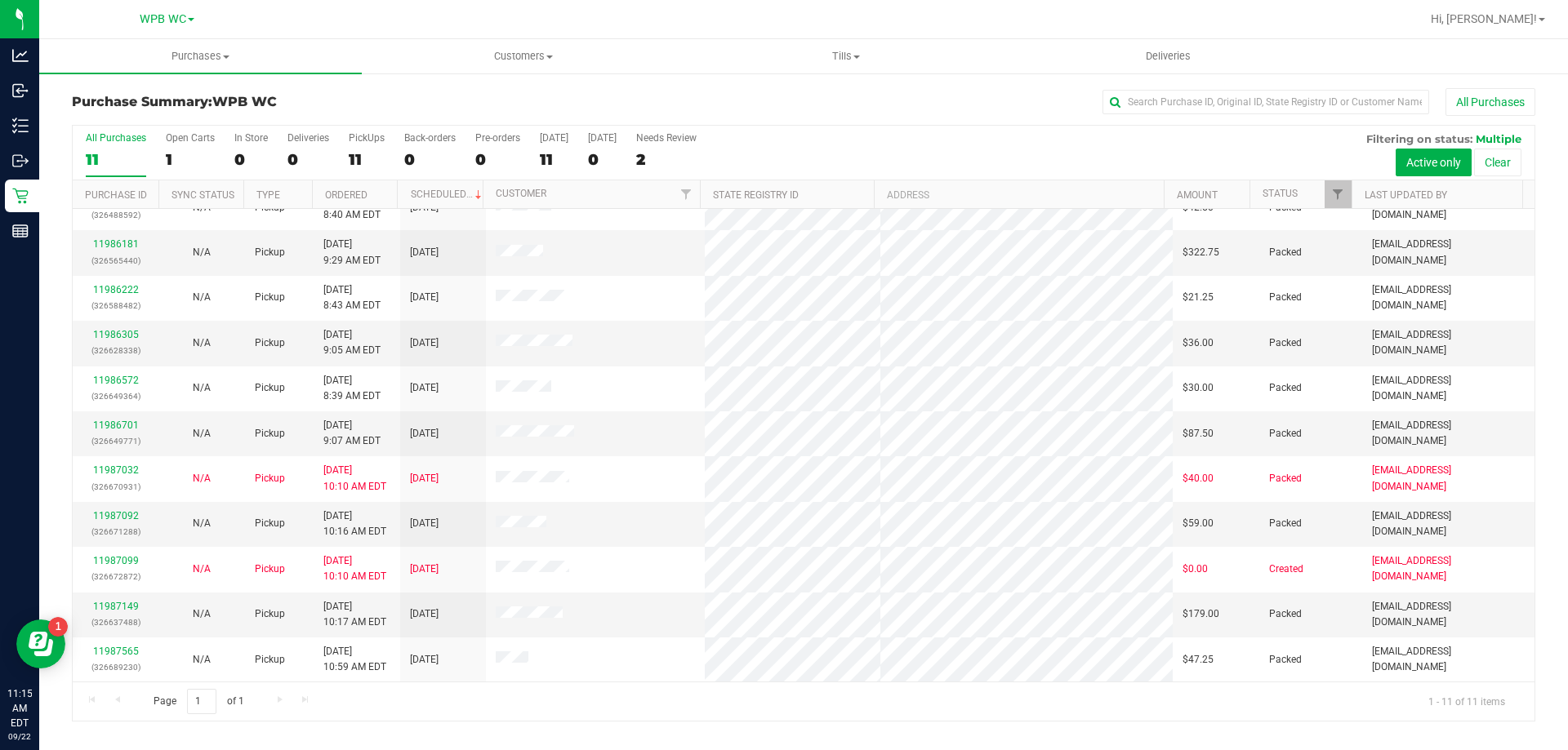
click at [554, 93] on div "Purchase Summary: WPB WC All Purchases" at bounding box center [804, 106] width 1463 height 36
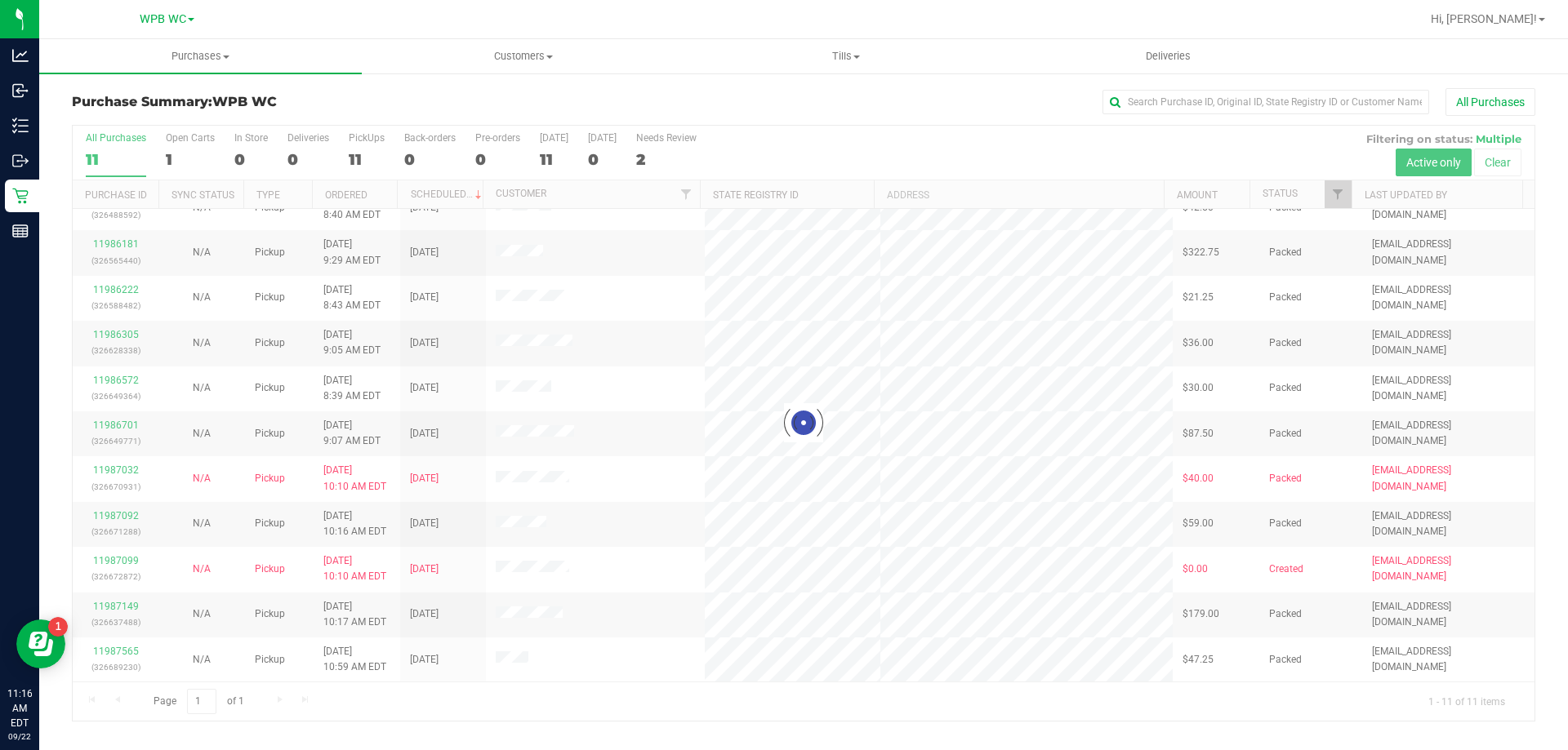
scroll to position [0, 0]
